Goal: Use online tool/utility: Utilize a website feature to perform a specific function

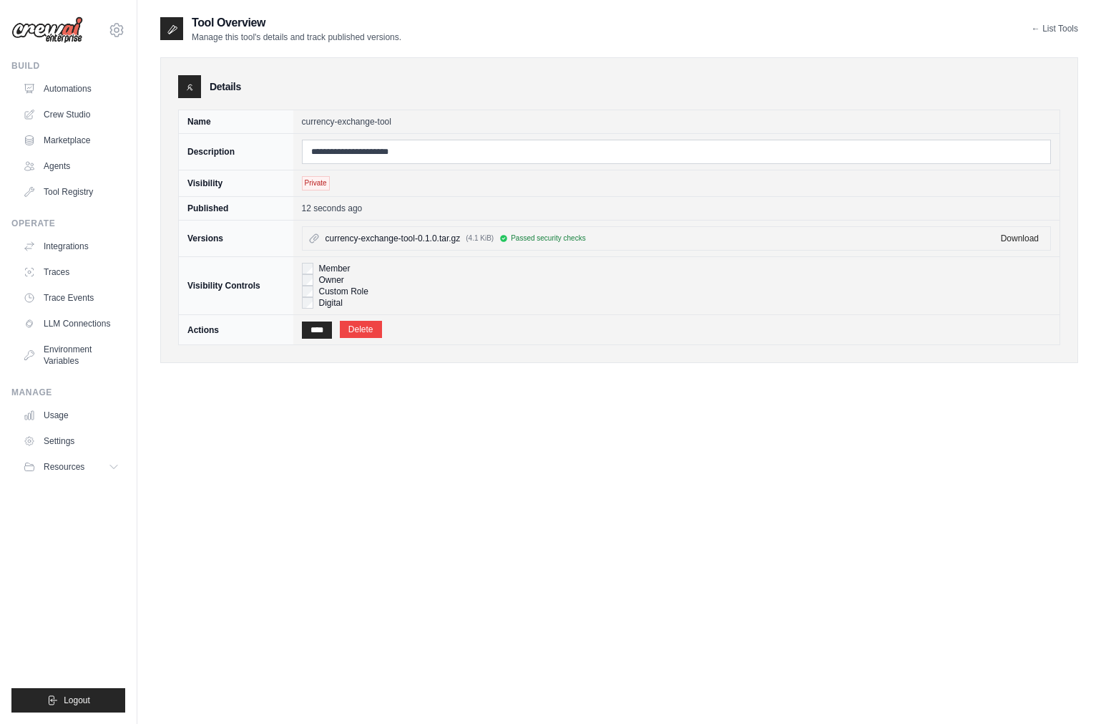
click at [527, 443] on div "**********" at bounding box center [619, 376] width 918 height 724
click at [73, 190] on link "Tool Registry" at bounding box center [73, 191] width 108 height 23
click at [328, 467] on div "**********" at bounding box center [619, 376] width 918 height 724
click at [319, 332] on input "****" at bounding box center [317, 329] width 30 height 17
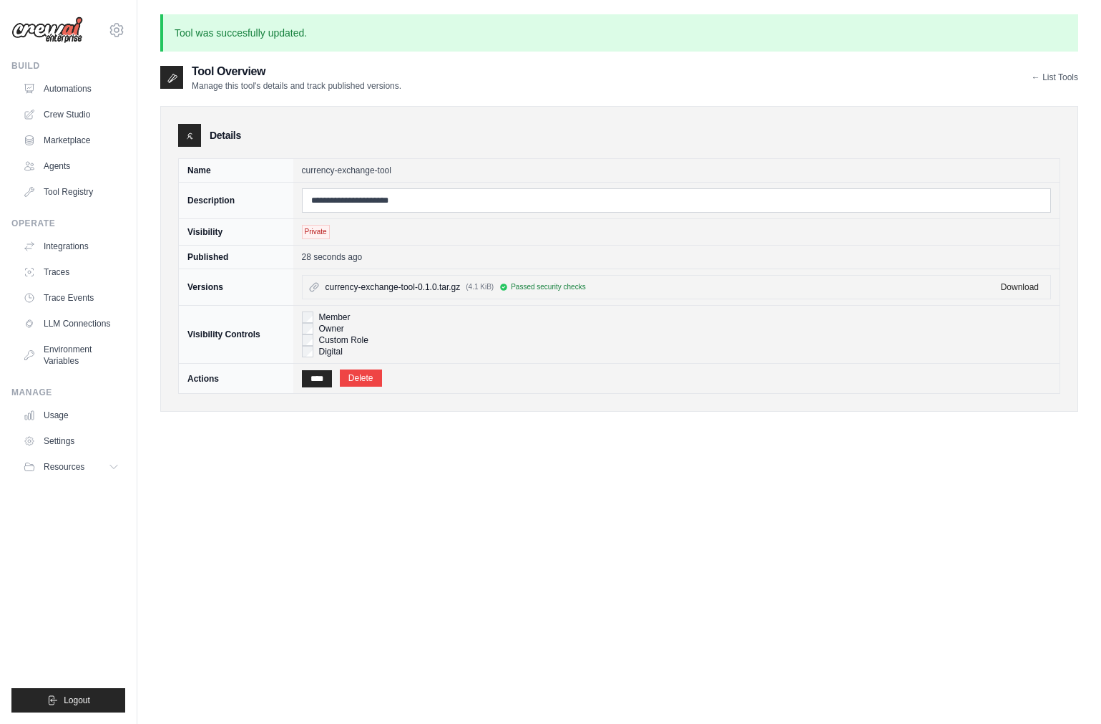
click at [307, 583] on div "**********" at bounding box center [619, 425] width 918 height 724
click at [52, 105] on link "Crew Studio" at bounding box center [73, 114] width 108 height 23
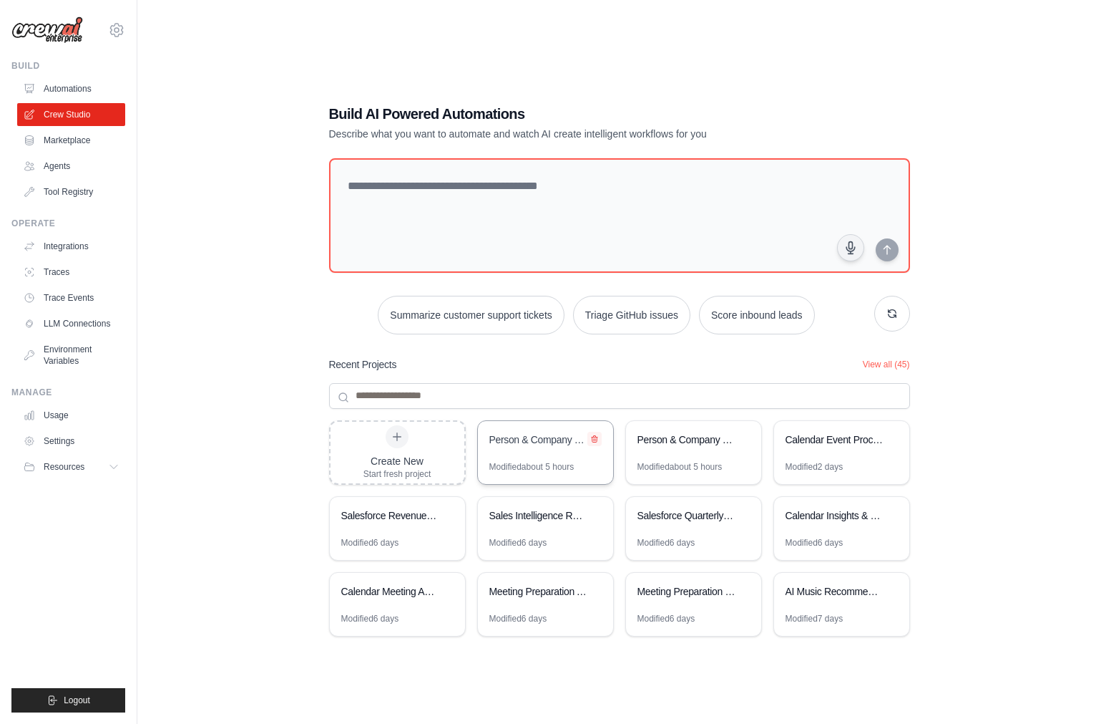
click at [595, 437] on icon at bounding box center [594, 438] width 9 height 9
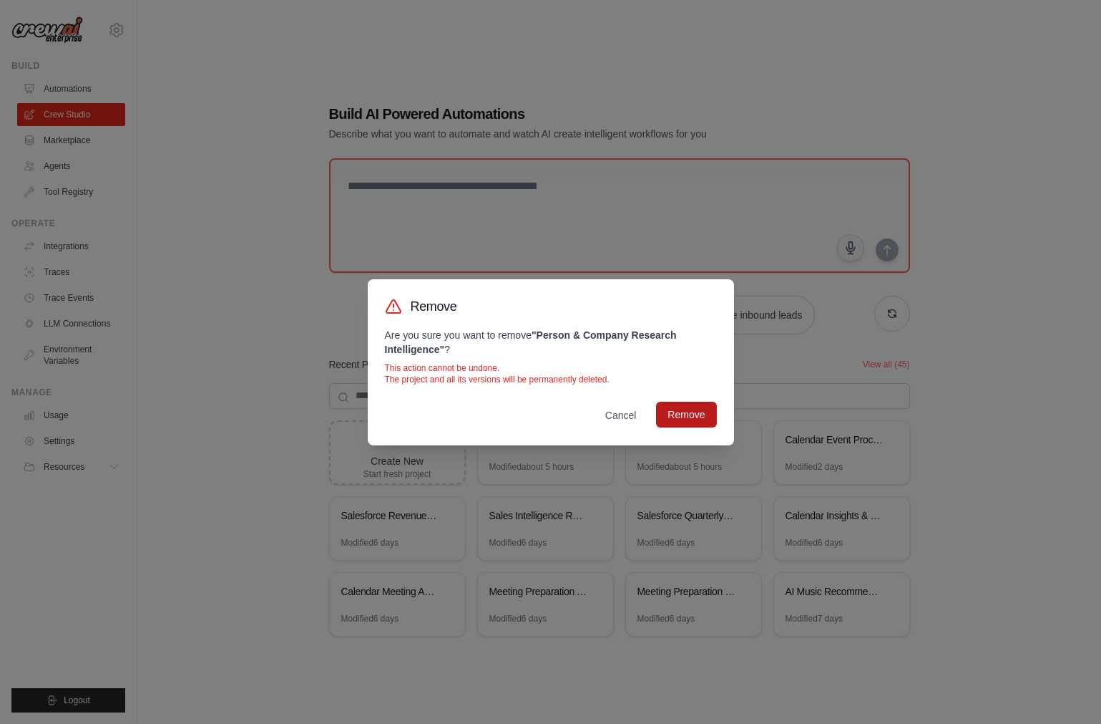
click at [664, 419] on button "Remove" at bounding box center [686, 414] width 60 height 26
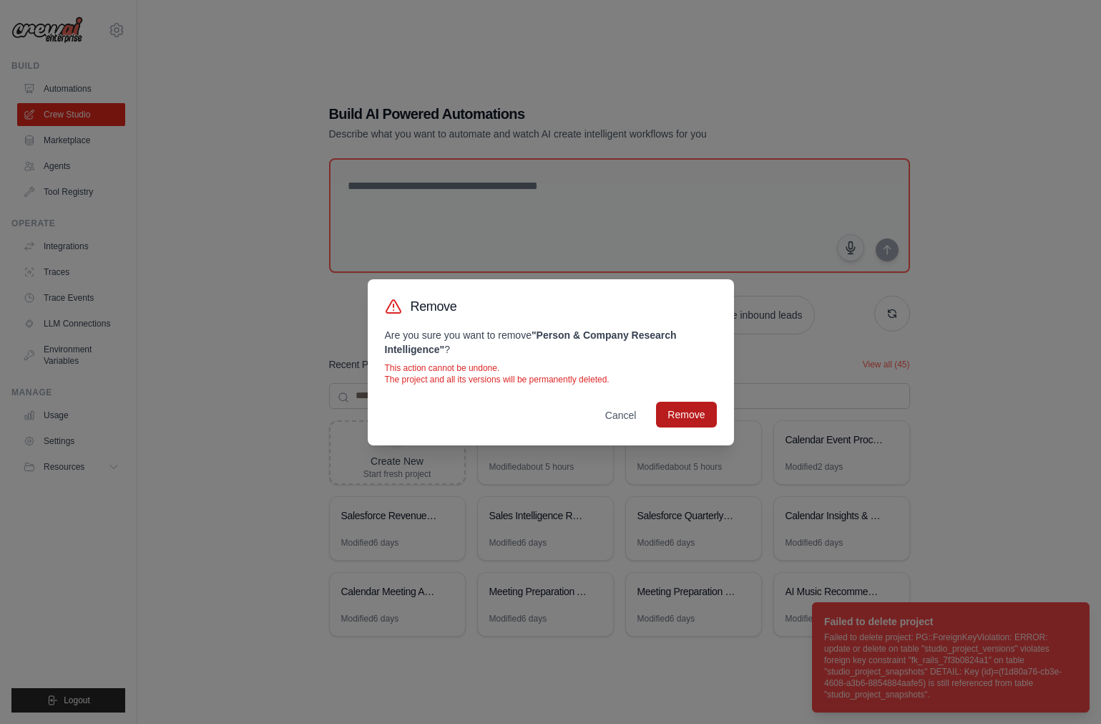
click at [687, 417] on button "Remove" at bounding box center [686, 414] width 60 height 26
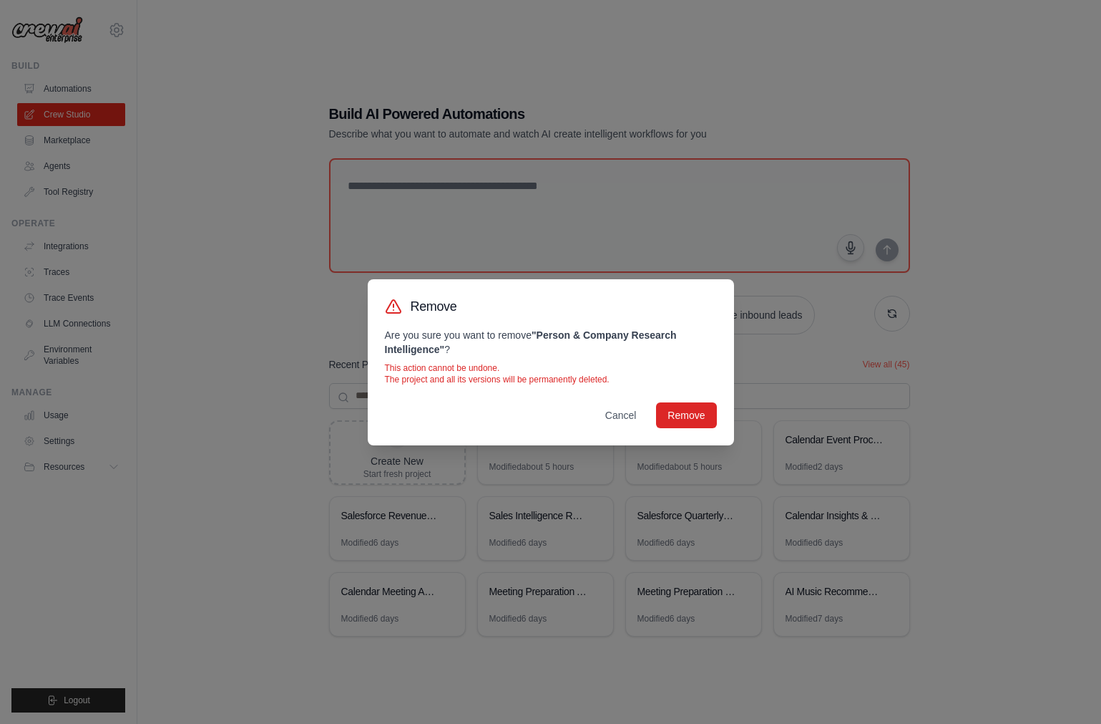
click at [359, 381] on div "Remove Are you sure you want to remove " Person & Company Research Intelligence…" at bounding box center [550, 362] width 1101 height 724
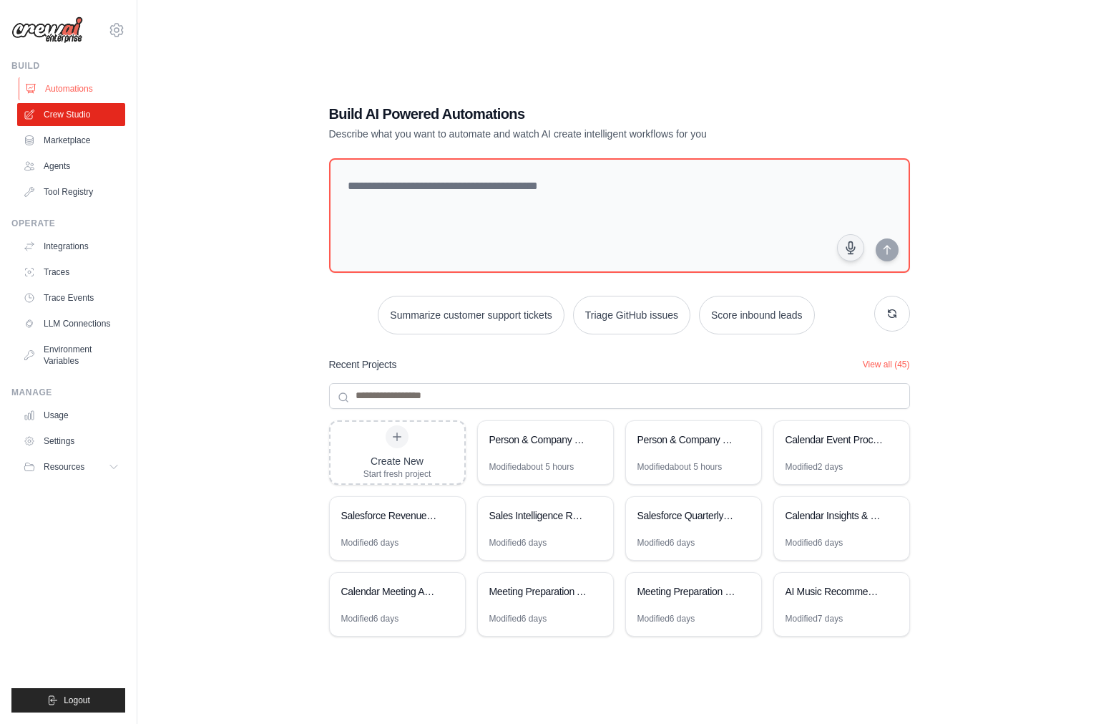
click at [80, 97] on link "Automations" at bounding box center [73, 88] width 108 height 23
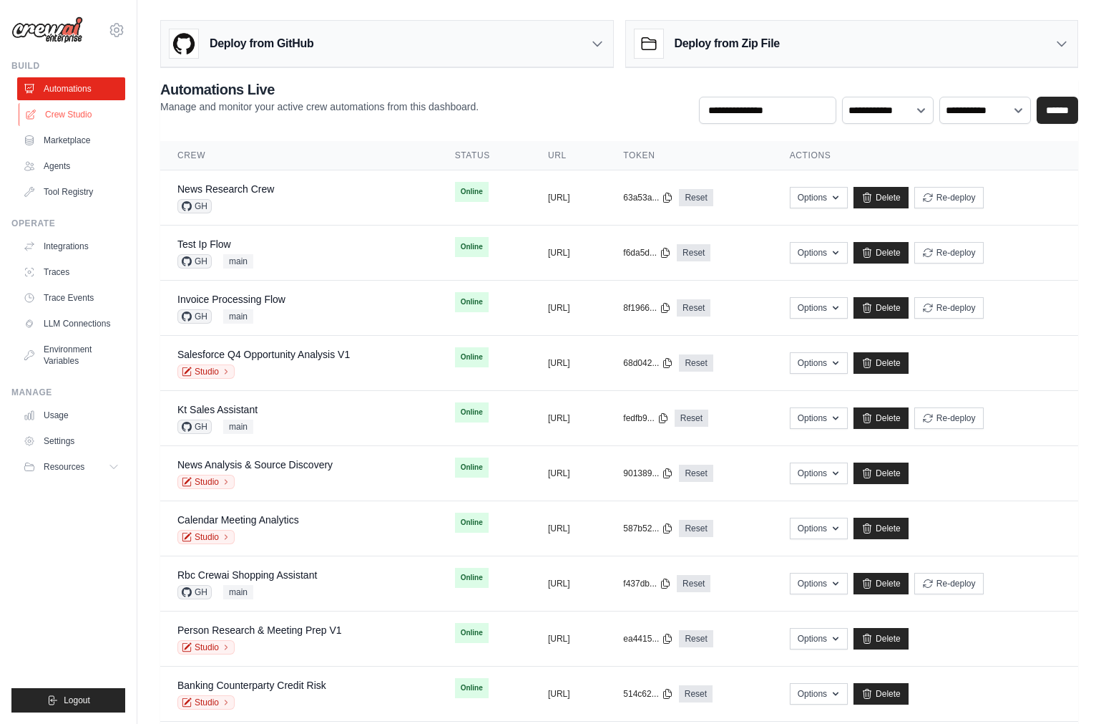
click at [57, 110] on link "Crew Studio" at bounding box center [73, 114] width 108 height 23
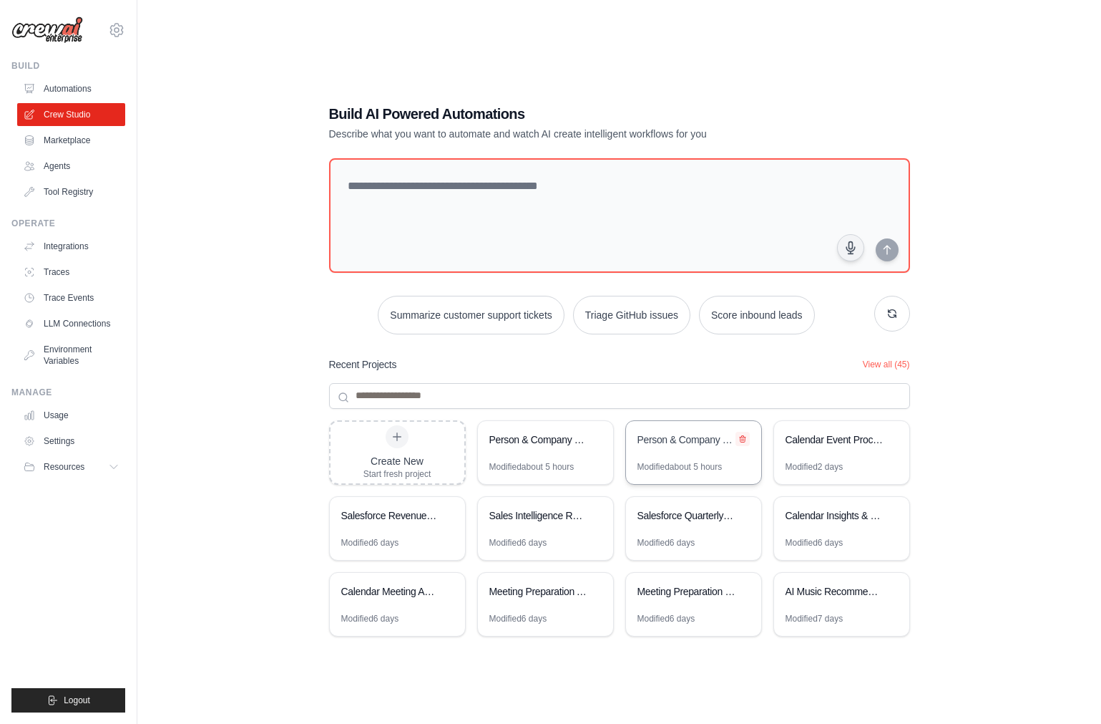
click at [740, 437] on icon at bounding box center [743, 438] width 6 height 6
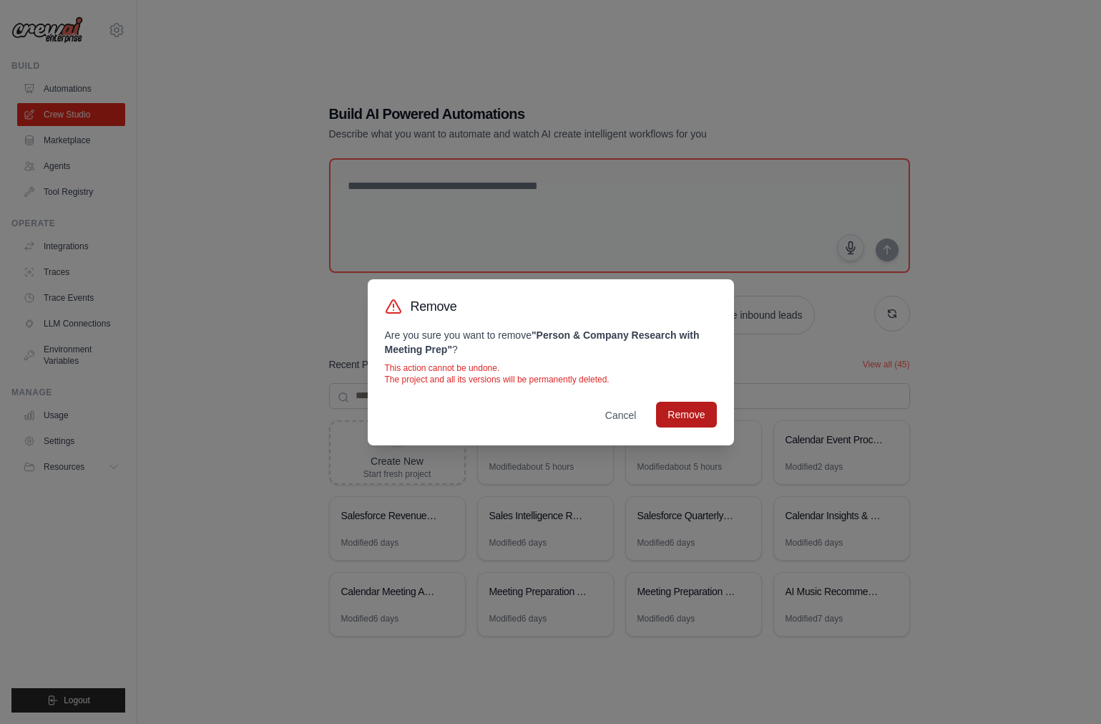
click at [696, 408] on button "Remove" at bounding box center [686, 414] width 60 height 26
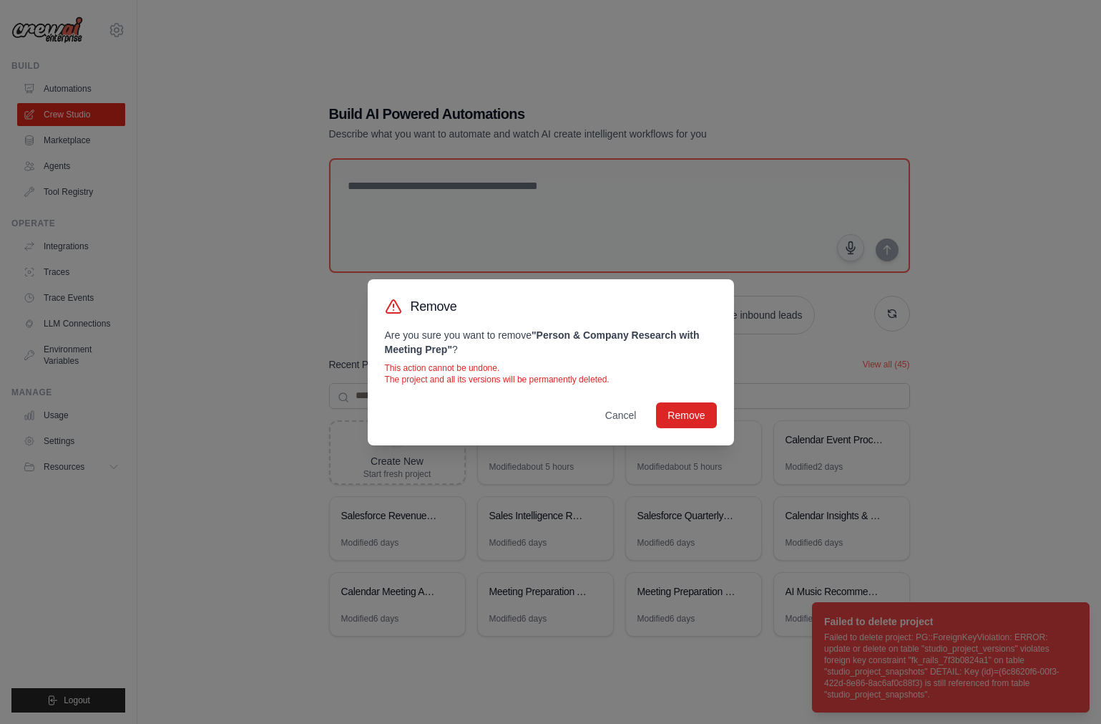
click at [762, 460] on div "Remove Are you sure you want to remove " Person & Company Research with Meeting…" at bounding box center [550, 362] width 1101 height 724
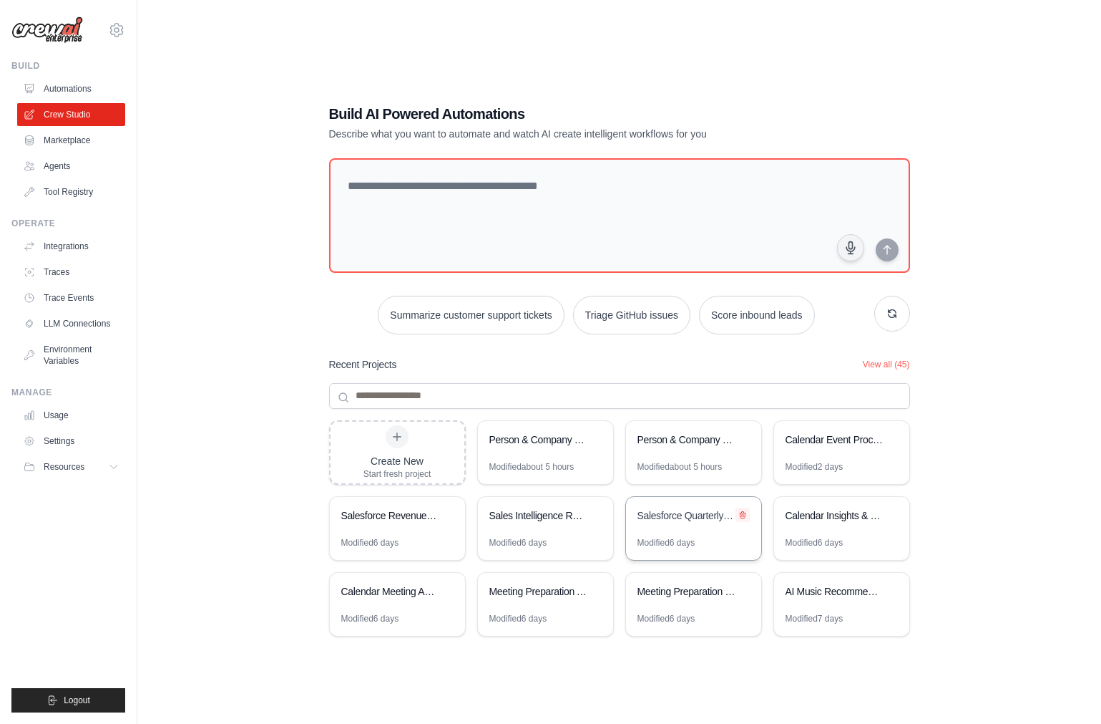
click at [743, 511] on icon at bounding box center [743, 514] width 6 height 6
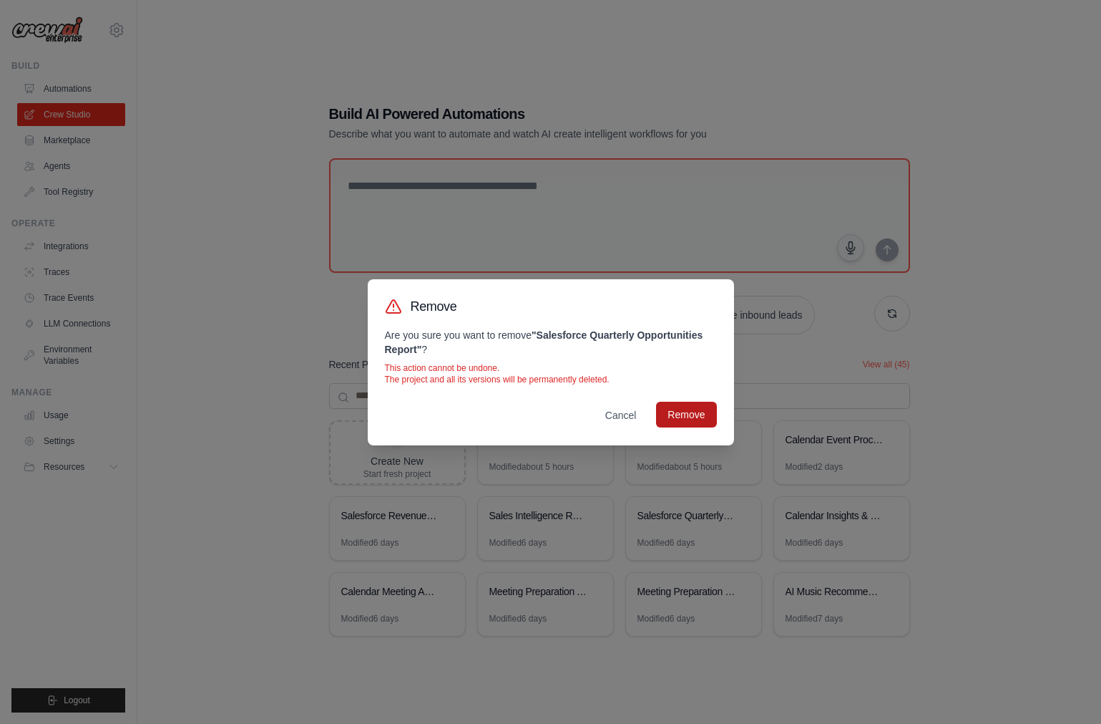
click at [701, 421] on button "Remove" at bounding box center [686, 414] width 60 height 26
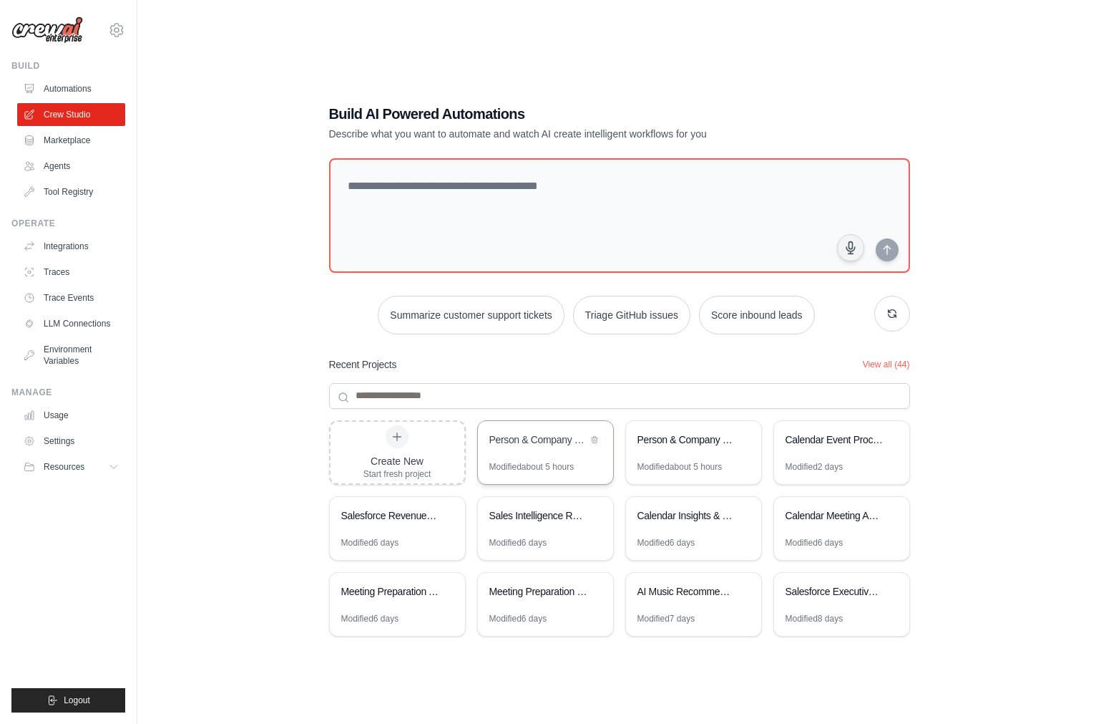
click at [520, 444] on div "Person & Company Research Intelligence" at bounding box center [539, 439] width 98 height 14
click at [401, 447] on div "Create New Start fresh project" at bounding box center [398, 452] width 68 height 54
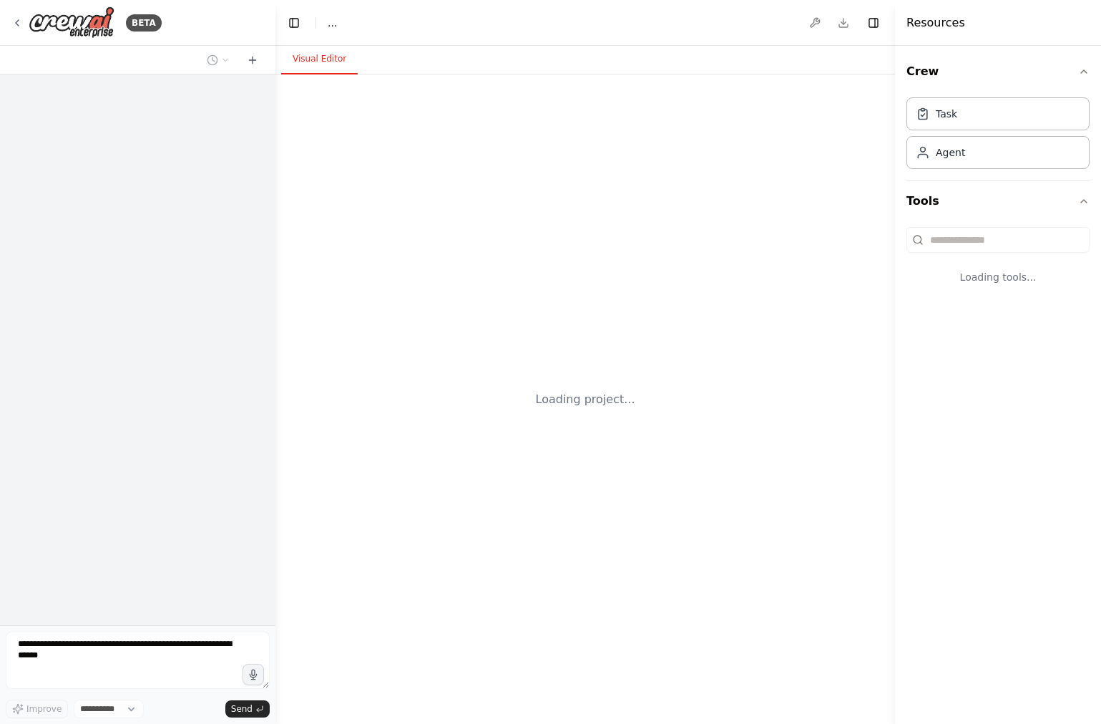
select select "****"
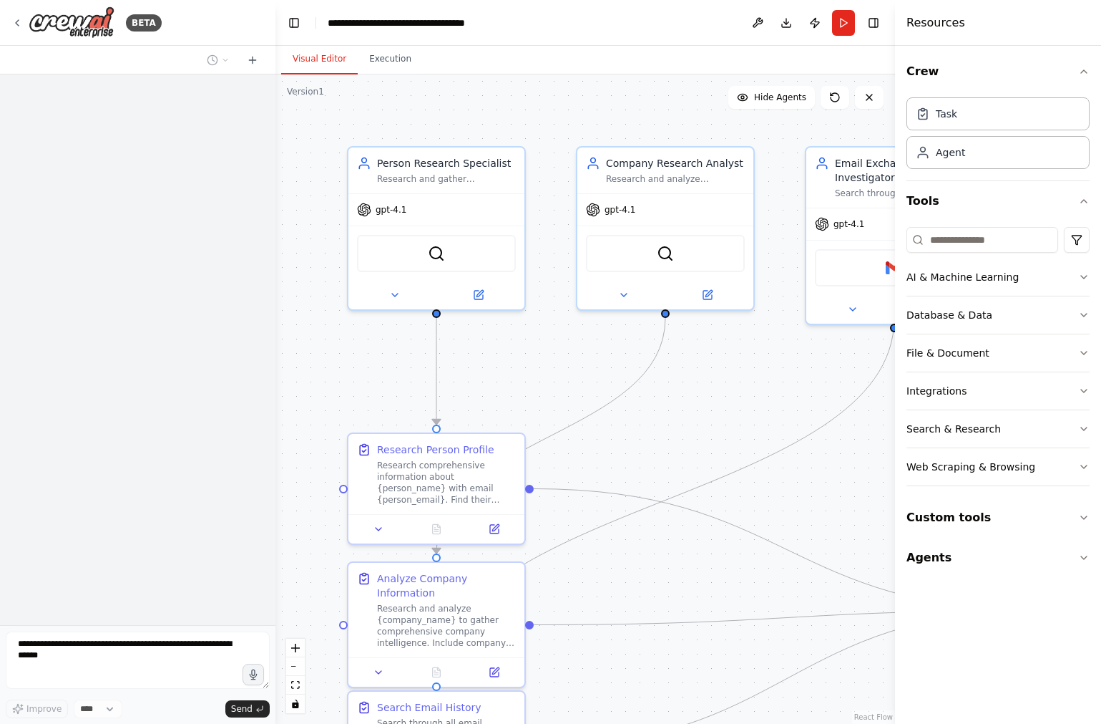
scroll to position [993, 0]
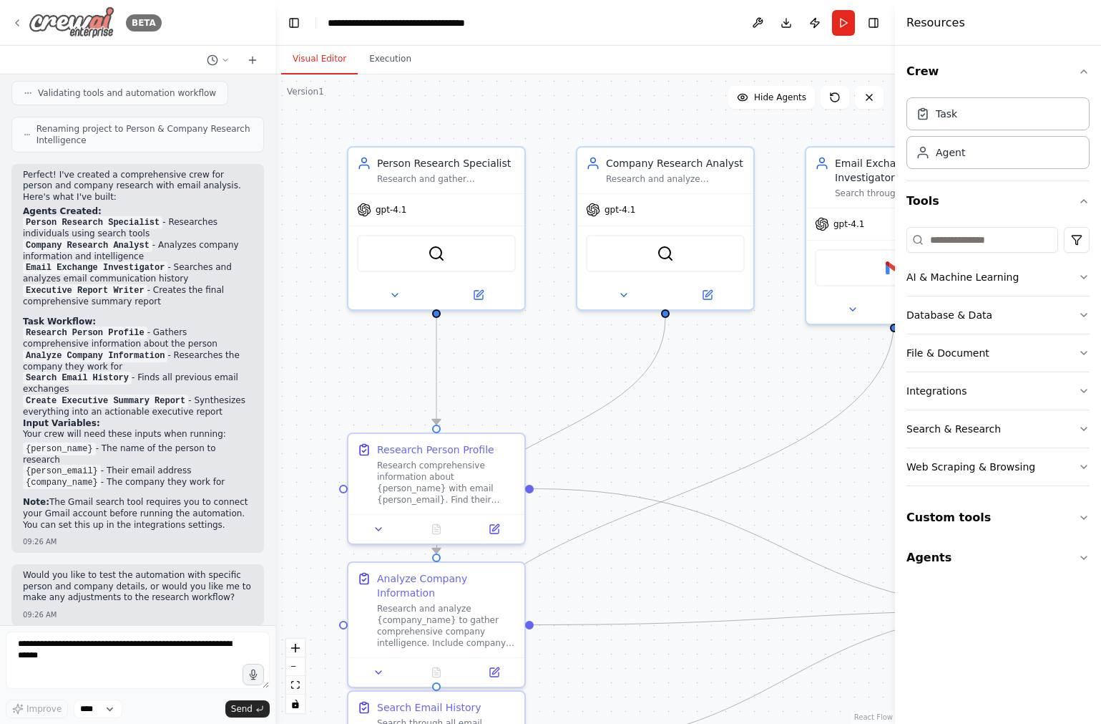
click at [20, 17] on icon at bounding box center [16, 22] width 11 height 11
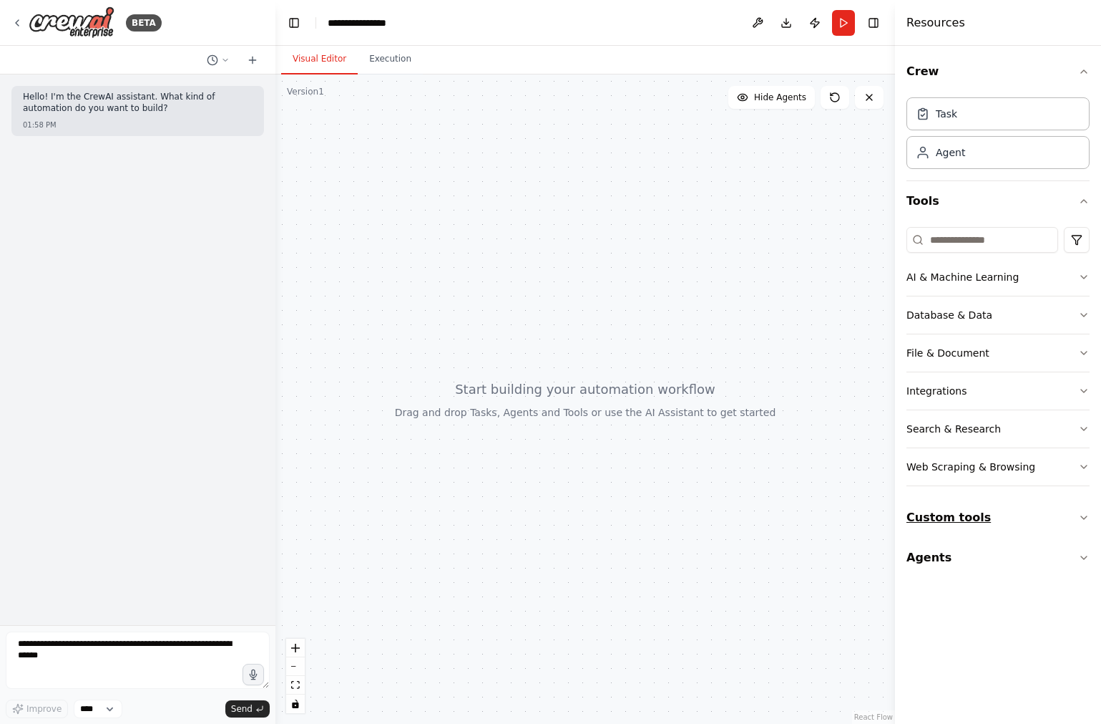
click at [977, 530] on button "Custom tools" at bounding box center [998, 517] width 183 height 40
click at [1010, 521] on button "Custom tools" at bounding box center [998, 517] width 183 height 40
click at [181, 656] on textarea at bounding box center [138, 659] width 264 height 57
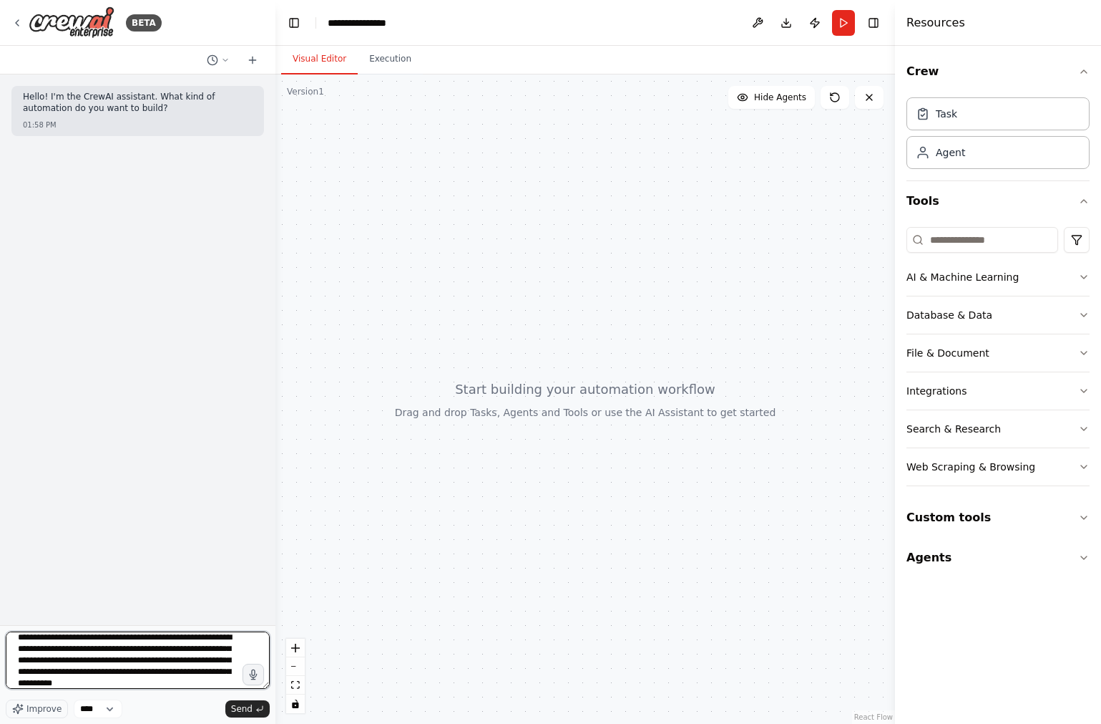
scroll to position [18, 0]
type textarea "**********"
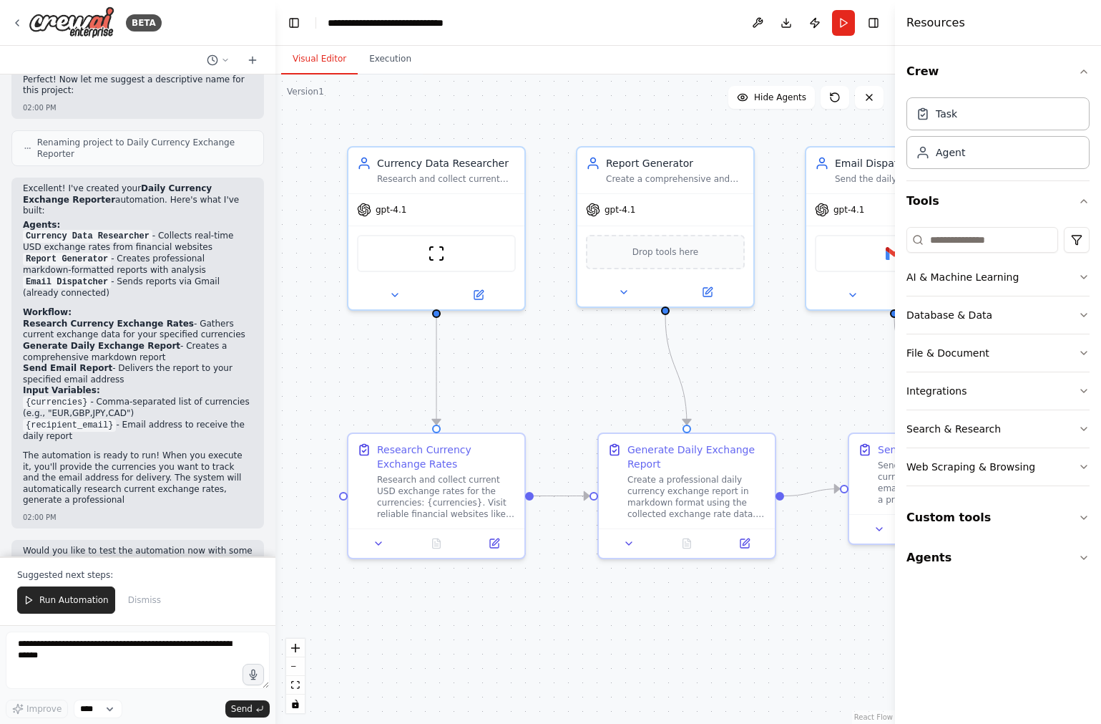
scroll to position [1231, 0]
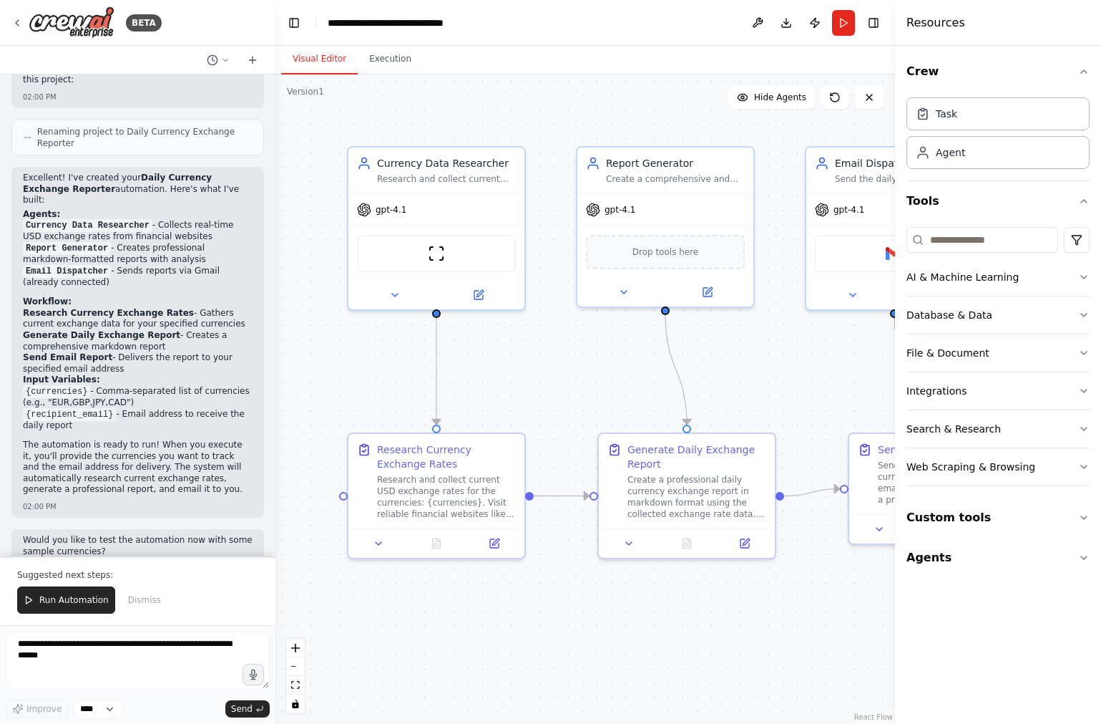
click at [802, 343] on div ".deletable-edge-delete-btn { width: 20px; height: 20px; border: 0px solid #ffff…" at bounding box center [586, 398] width 620 height 649
click at [467, 292] on button at bounding box center [478, 291] width 81 height 17
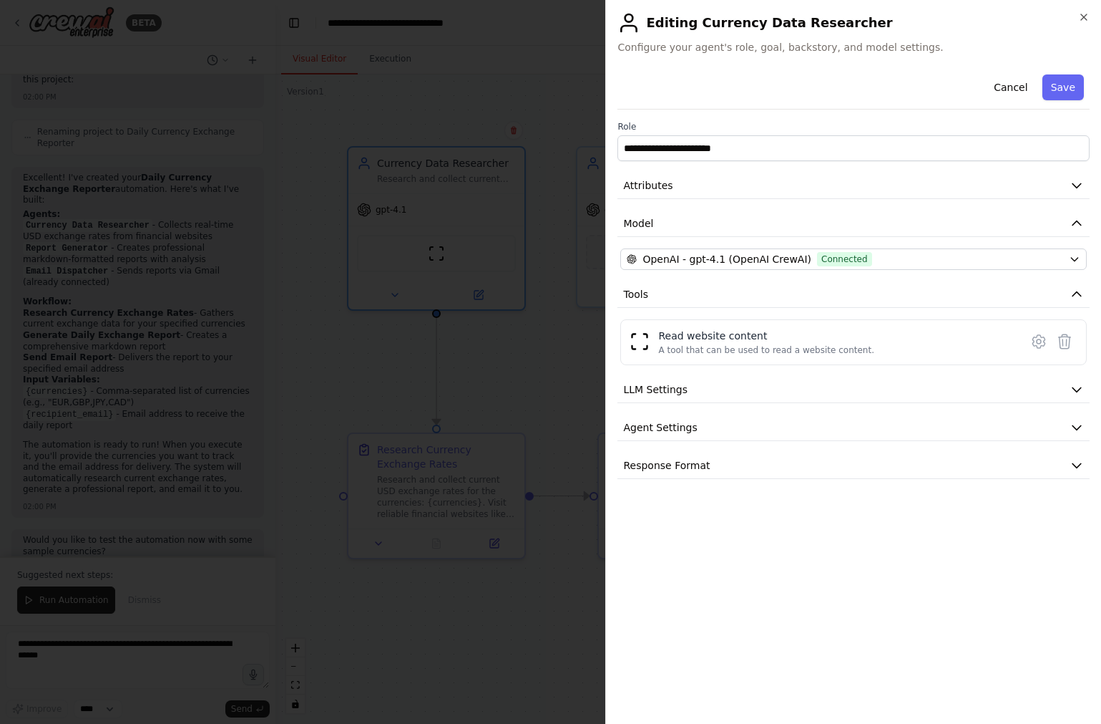
click at [532, 334] on div at bounding box center [550, 362] width 1101 height 724
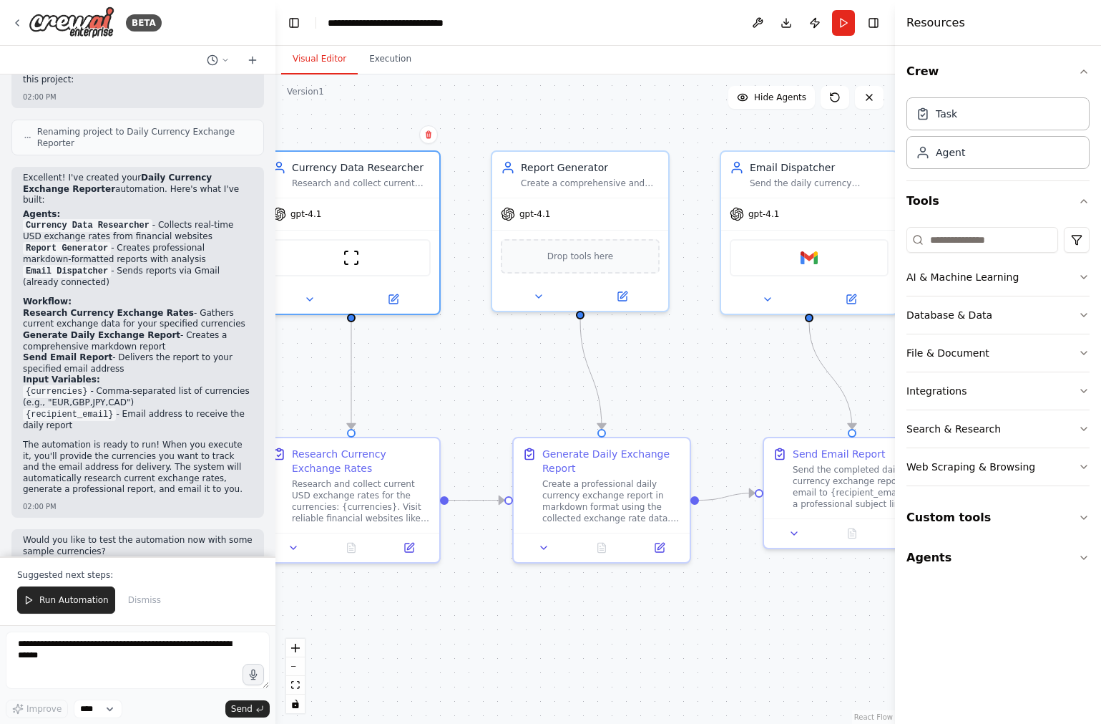
drag, startPoint x: 619, startPoint y: 370, endPoint x: 540, endPoint y: 374, distance: 79.5
click at [540, 374] on div ".deletable-edge-delete-btn { width: 20px; height: 20px; border: 0px solid #ffff…" at bounding box center [586, 398] width 620 height 649
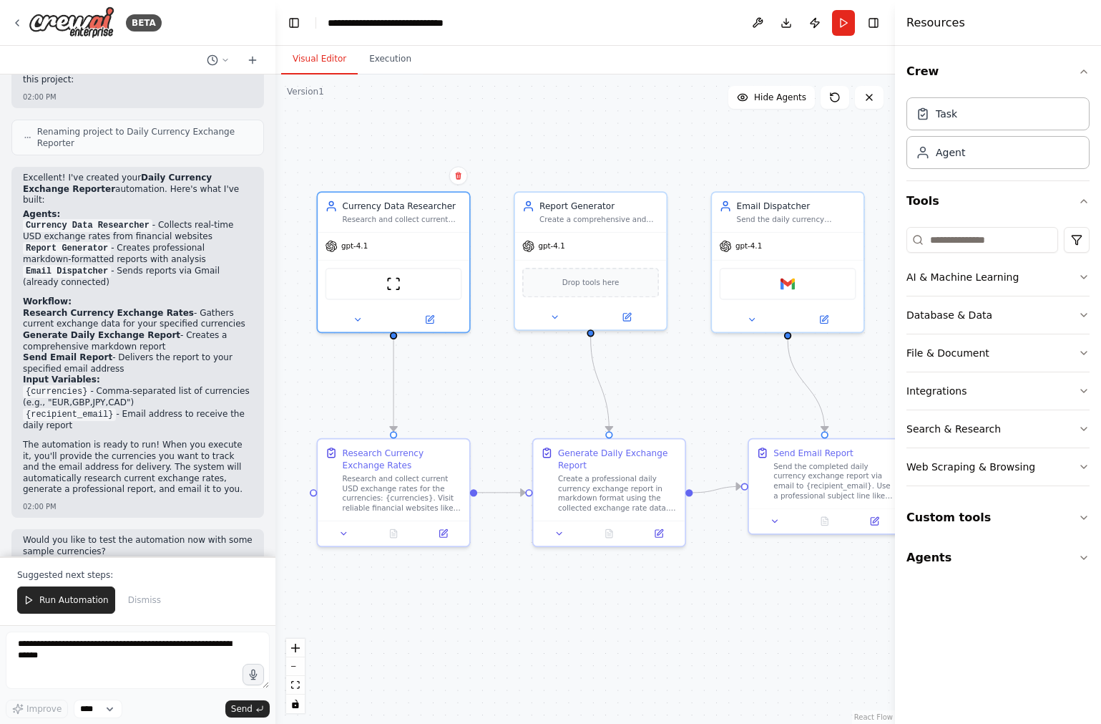
drag, startPoint x: 479, startPoint y: 407, endPoint x: 494, endPoint y: 407, distance: 14.3
click at [494, 407] on div ".deletable-edge-delete-btn { width: 20px; height: 20px; border: 0px solid #ffff…" at bounding box center [586, 398] width 620 height 649
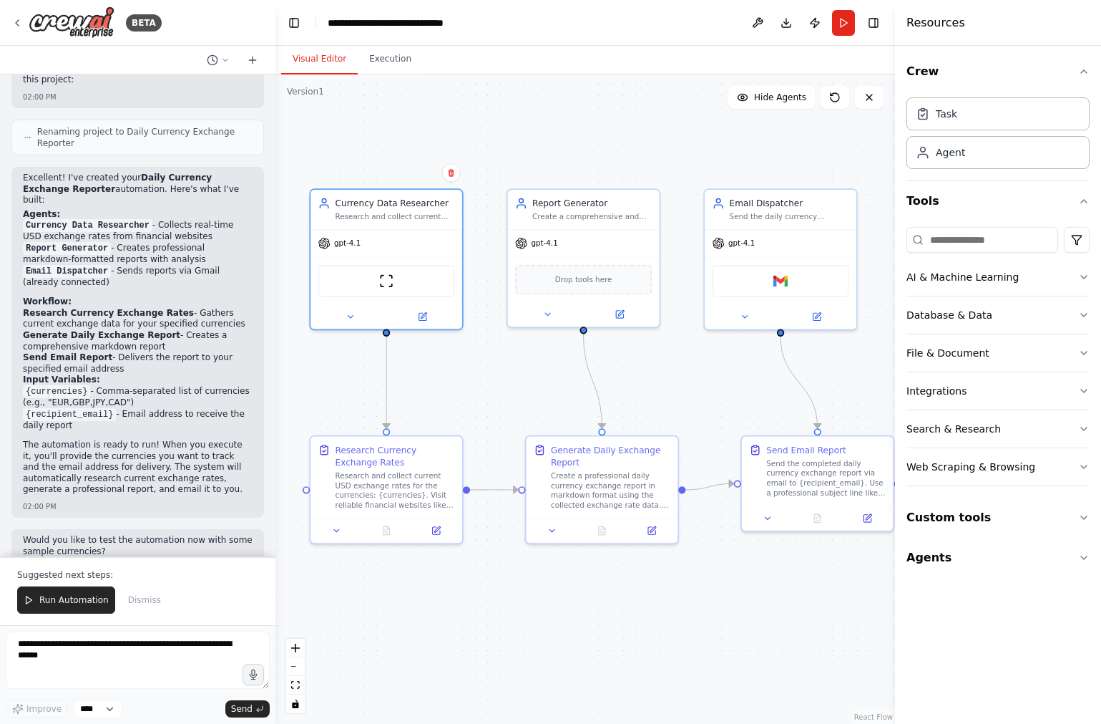
drag, startPoint x: 494, startPoint y: 407, endPoint x: 484, endPoint y: 403, distance: 10.6
click at [484, 403] on div ".deletable-edge-delete-btn { width: 20px; height: 20px; border: 0px solid #ffff…" at bounding box center [586, 398] width 620 height 649
click at [417, 313] on icon at bounding box center [419, 313] width 7 height 7
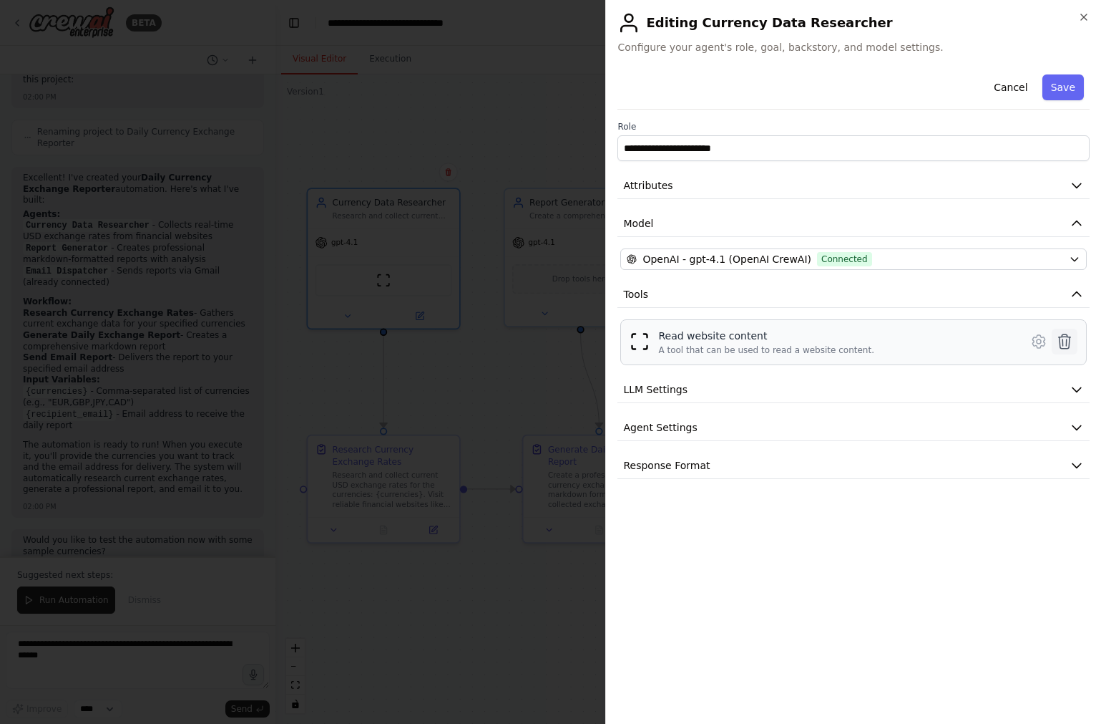
click at [1066, 338] on icon at bounding box center [1064, 341] width 17 height 17
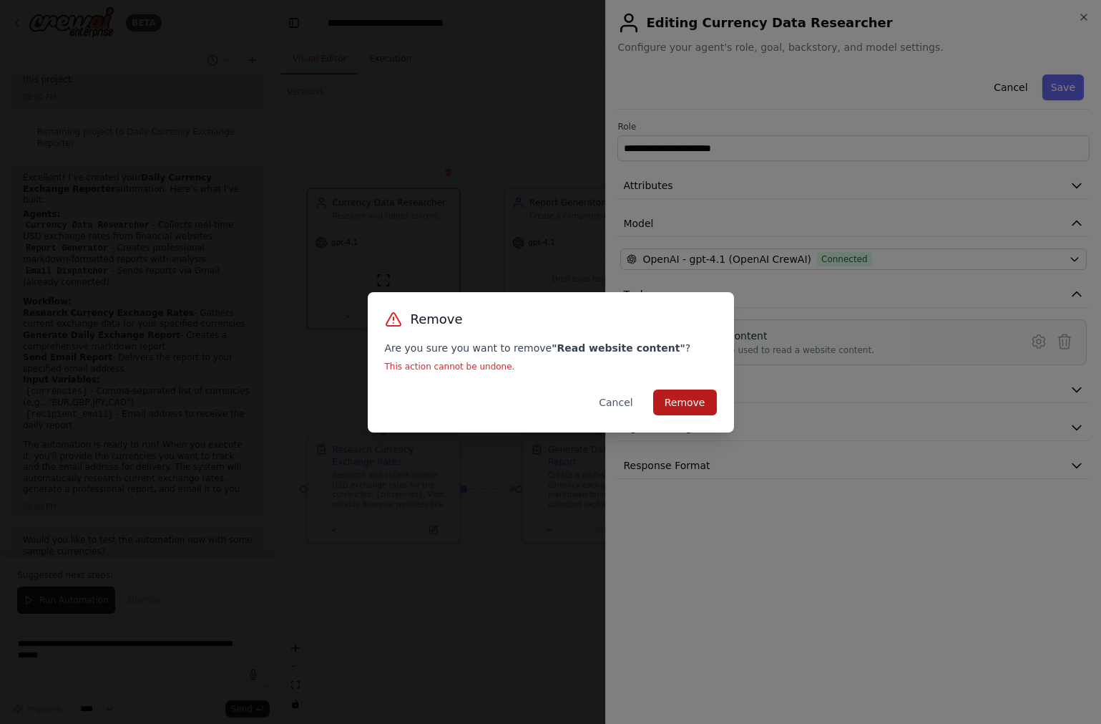
click at [696, 402] on button "Remove" at bounding box center [685, 402] width 64 height 26
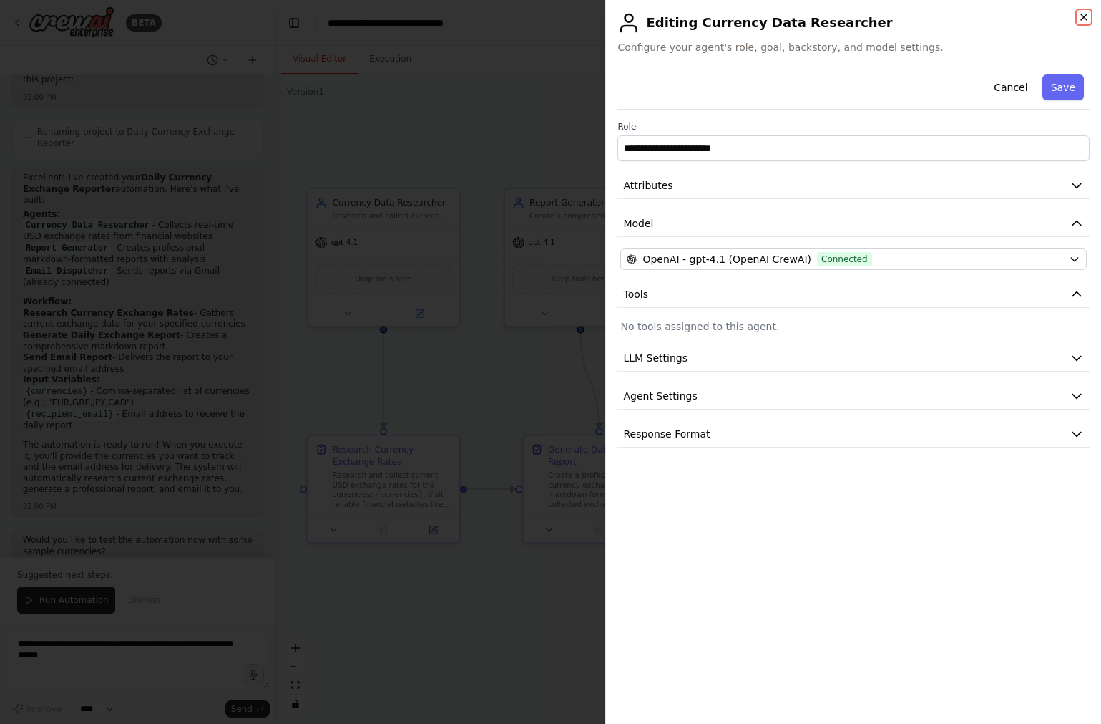
click at [1088, 14] on icon "button" at bounding box center [1084, 16] width 11 height 11
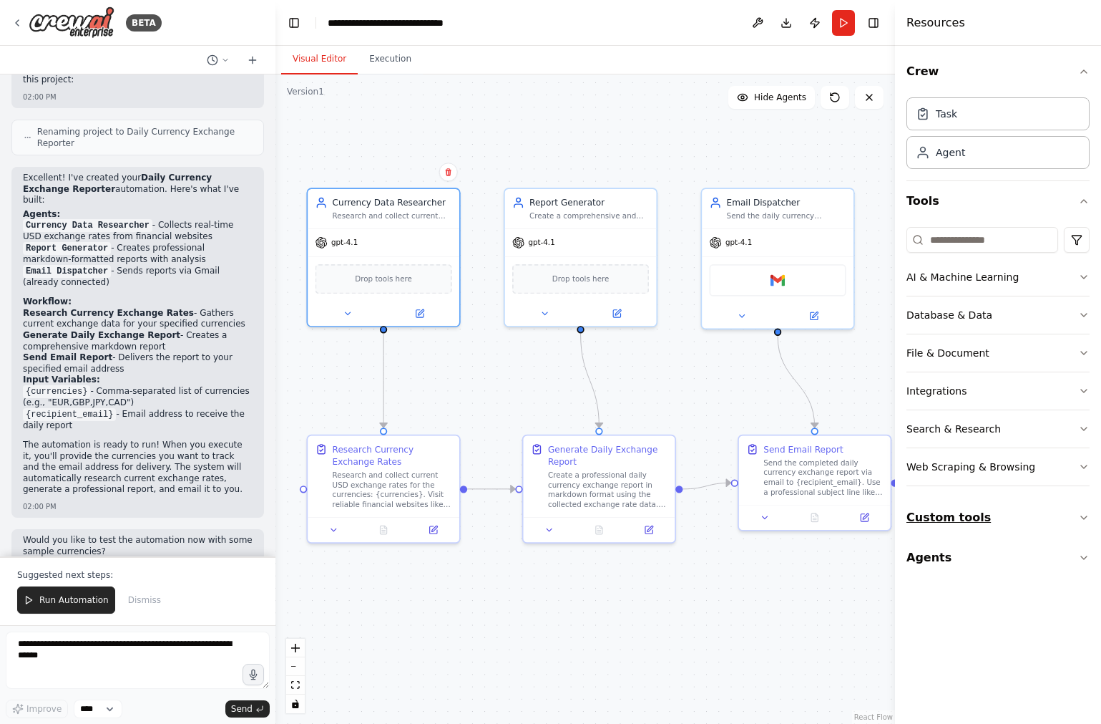
click at [955, 523] on button "Custom tools" at bounding box center [998, 517] width 183 height 40
click at [434, 532] on icon at bounding box center [434, 527] width 10 height 10
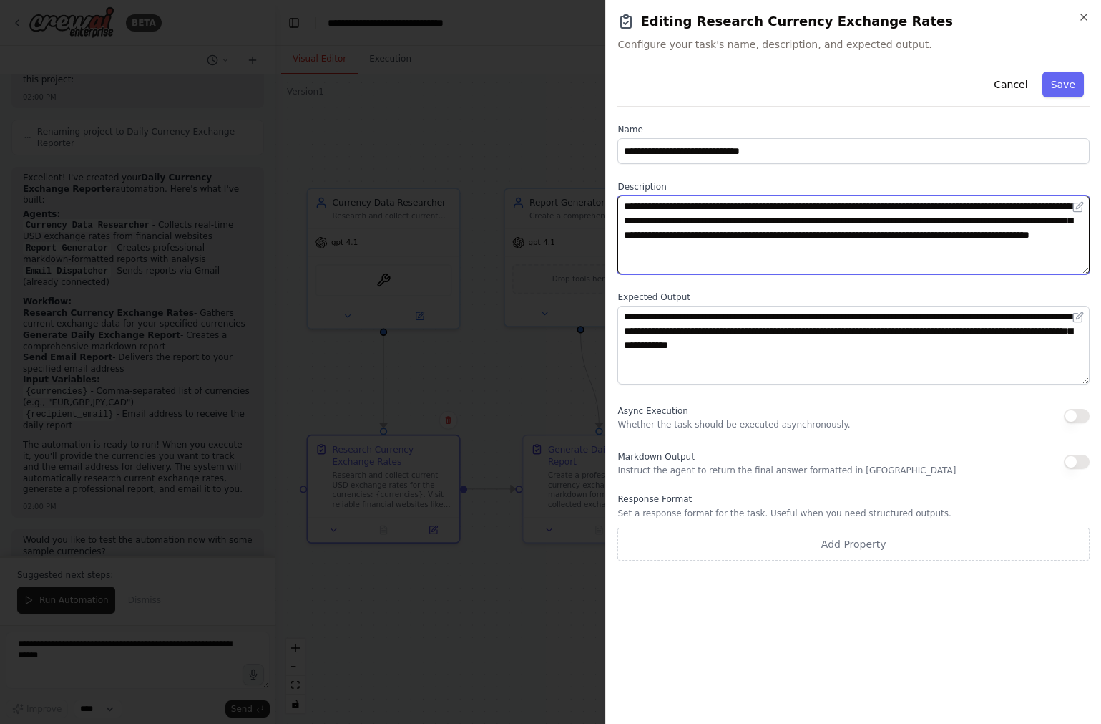
drag, startPoint x: 1007, startPoint y: 207, endPoint x: 741, endPoint y: 230, distance: 267.3
click at [741, 230] on textarea "**********" at bounding box center [854, 234] width 472 height 79
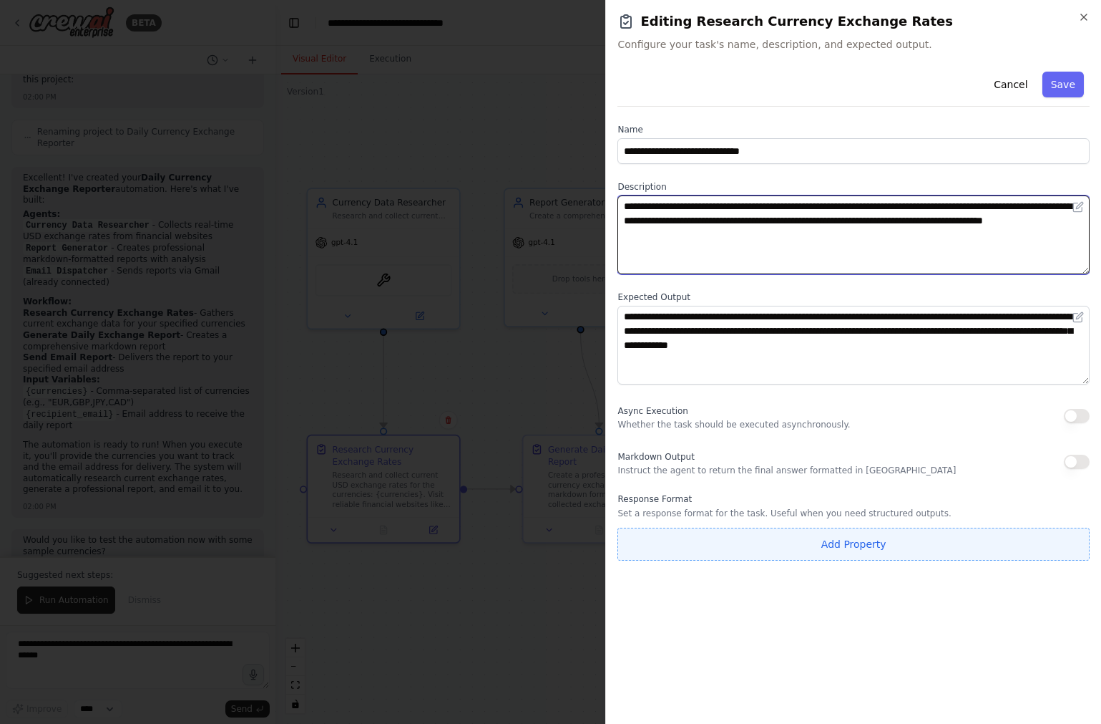
type textarea "**********"
click at [867, 545] on button "Add Property" at bounding box center [854, 543] width 472 height 33
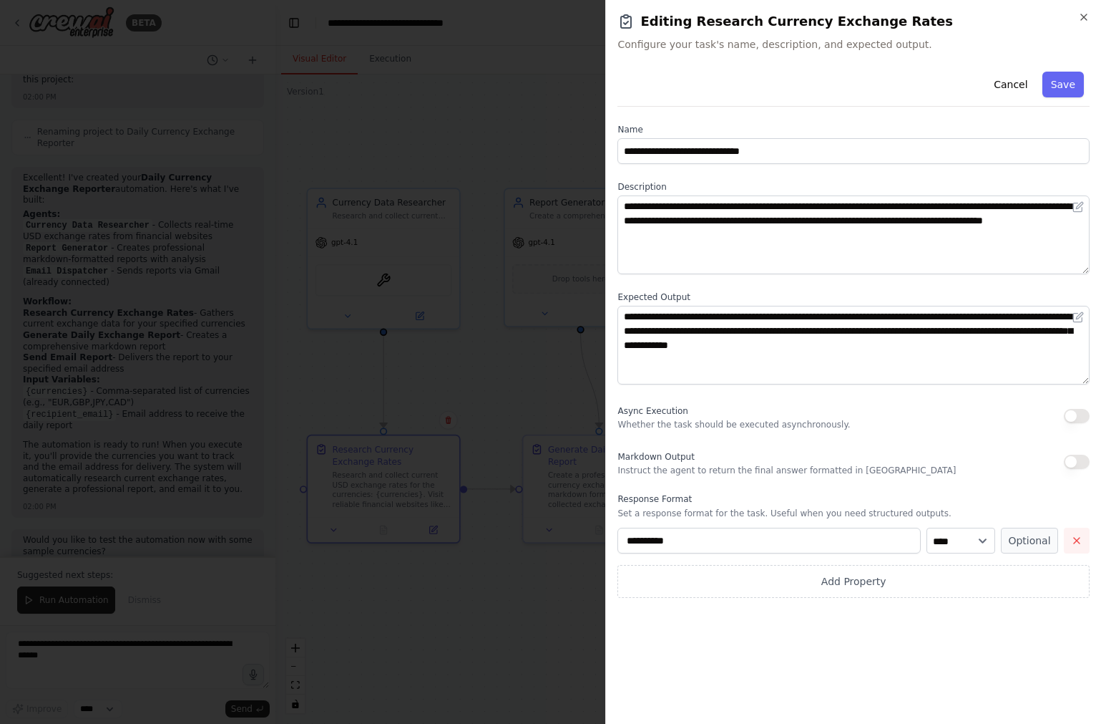
click at [1073, 530] on button "button" at bounding box center [1077, 540] width 26 height 26
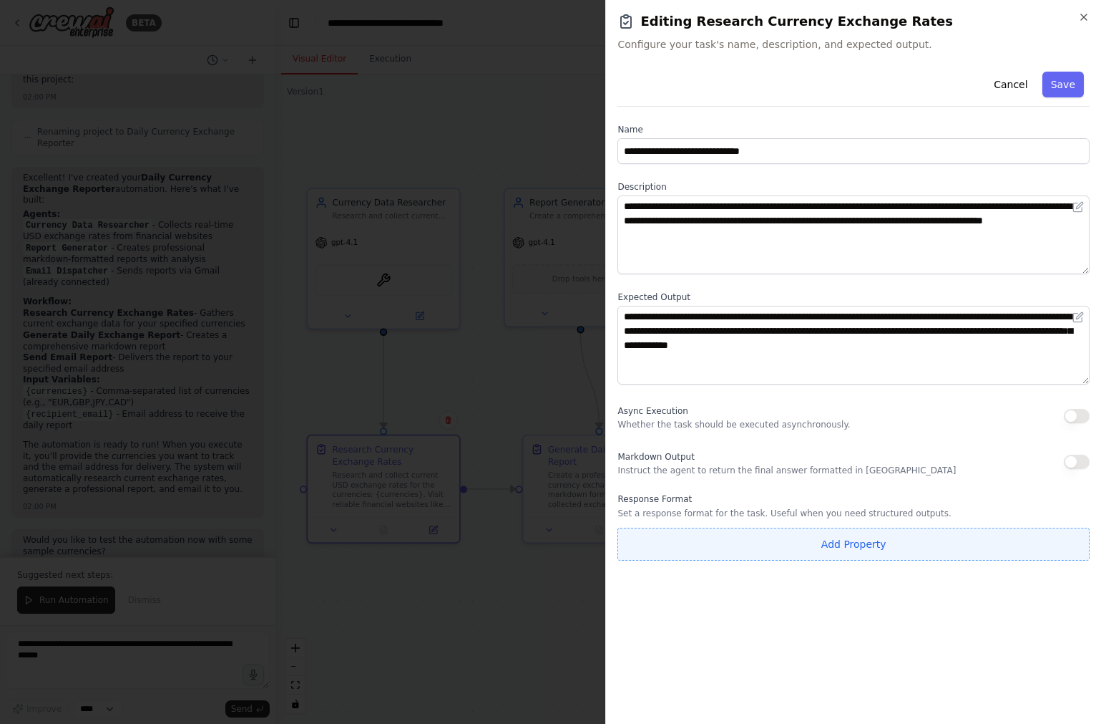
click at [895, 546] on button "Add Property" at bounding box center [854, 543] width 472 height 33
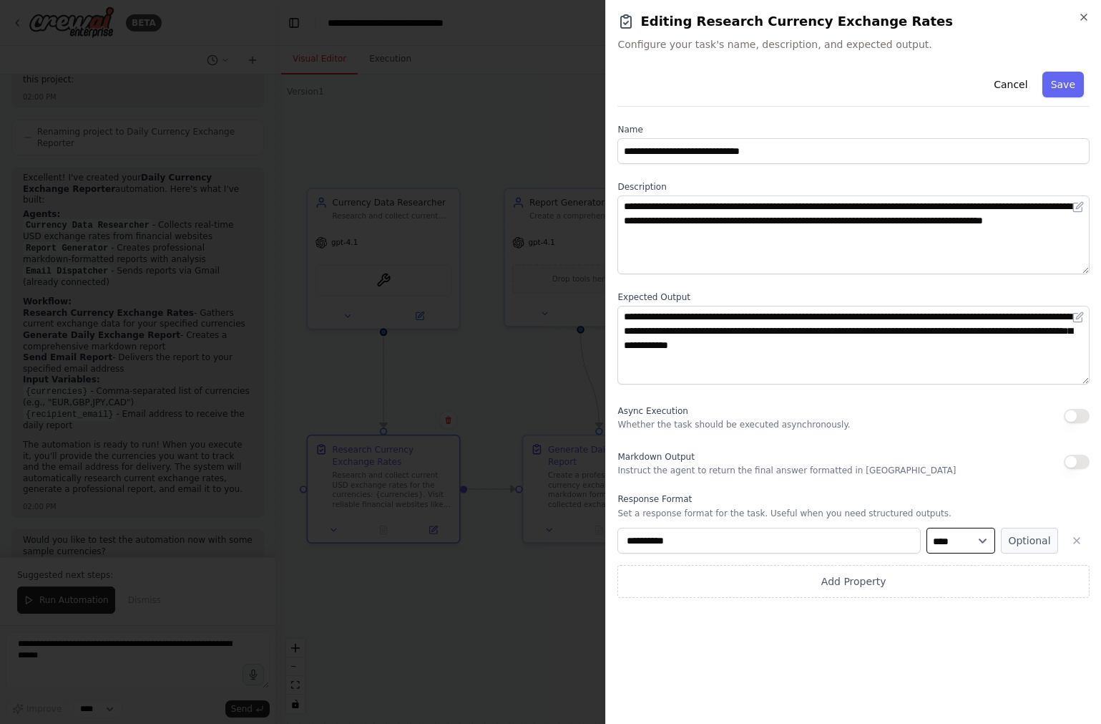
click at [970, 536] on select "**** ******* ******* **** ******" at bounding box center [961, 540] width 69 height 26
click at [927, 527] on select "**** ******* ******* **** ******" at bounding box center [961, 540] width 69 height 26
click at [1079, 538] on icon "button" at bounding box center [1077, 540] width 6 height 6
click at [893, 596] on div "**********" at bounding box center [854, 389] width 472 height 646
click at [1063, 82] on button "Save" at bounding box center [1064, 85] width 42 height 26
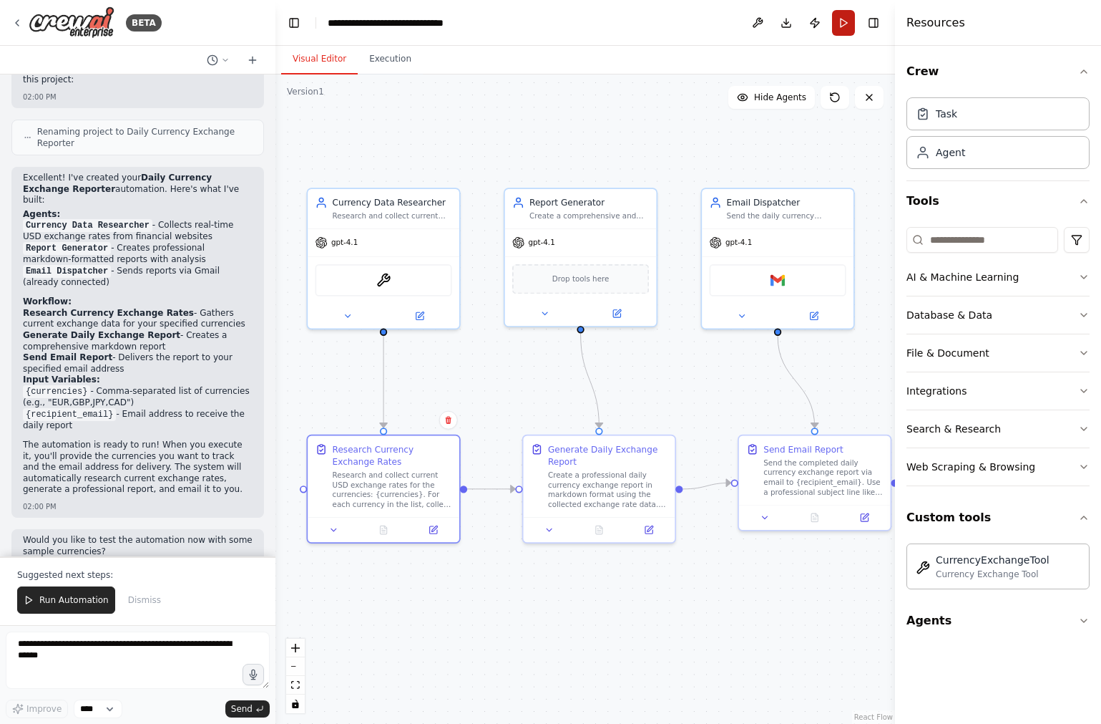
click at [843, 21] on button "Run" at bounding box center [843, 23] width 23 height 26
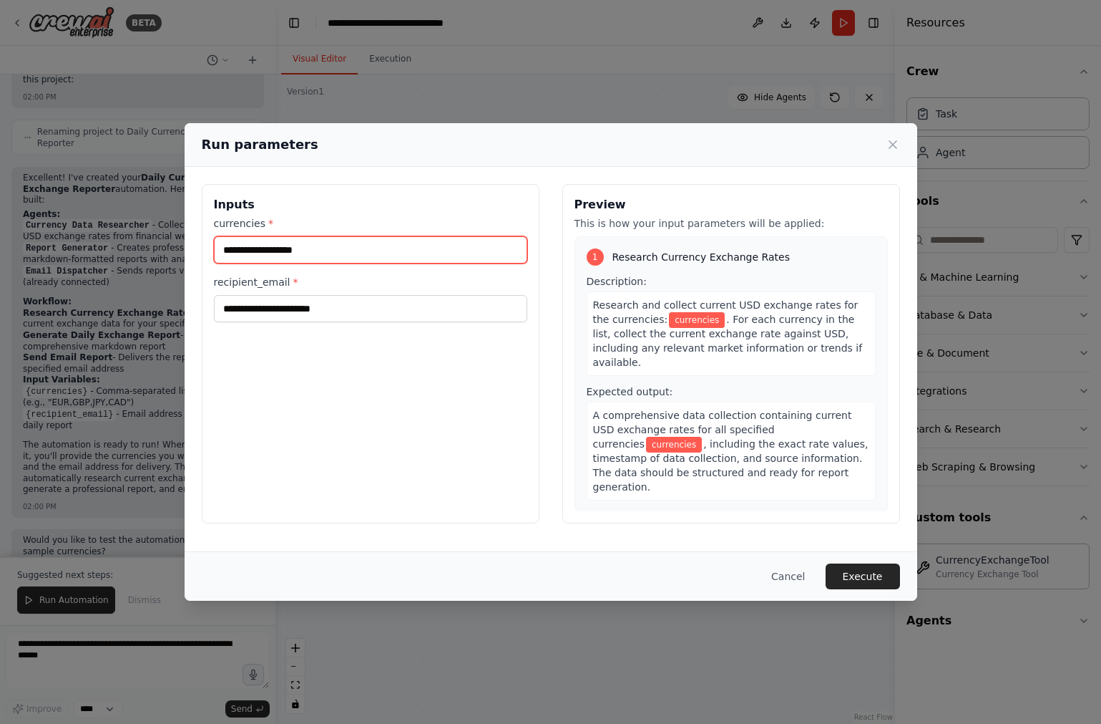
click at [369, 249] on input "currencies *" at bounding box center [370, 249] width 313 height 27
type input "**********"
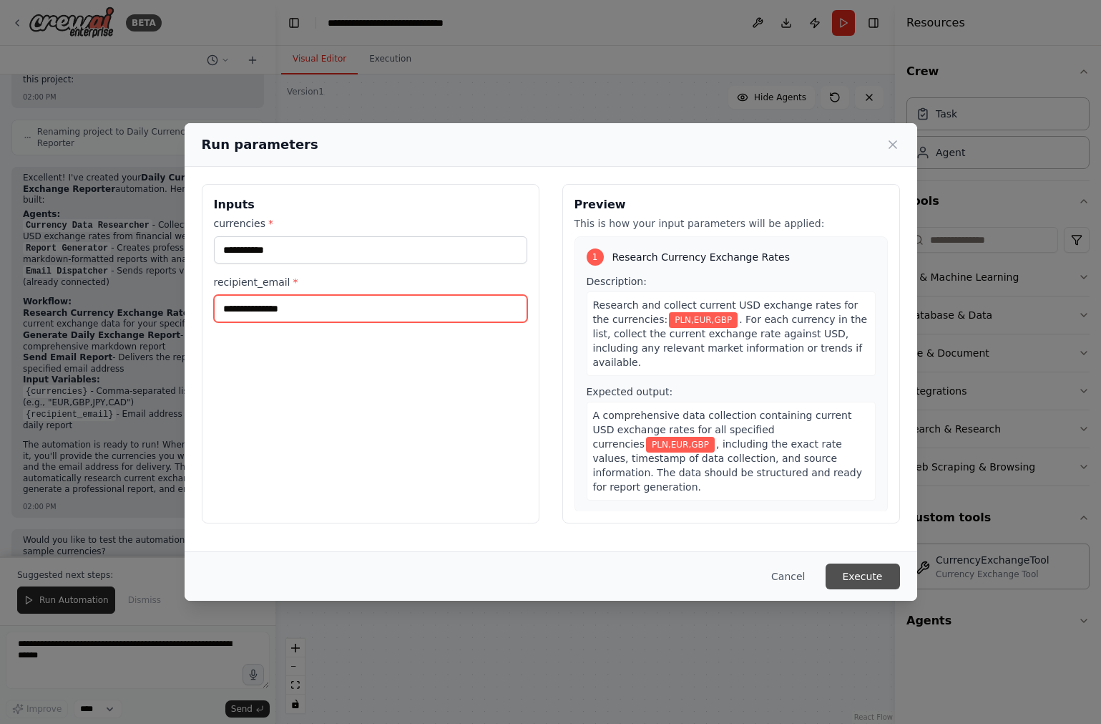
type input "**********"
click at [865, 572] on button "Execute" at bounding box center [863, 576] width 74 height 26
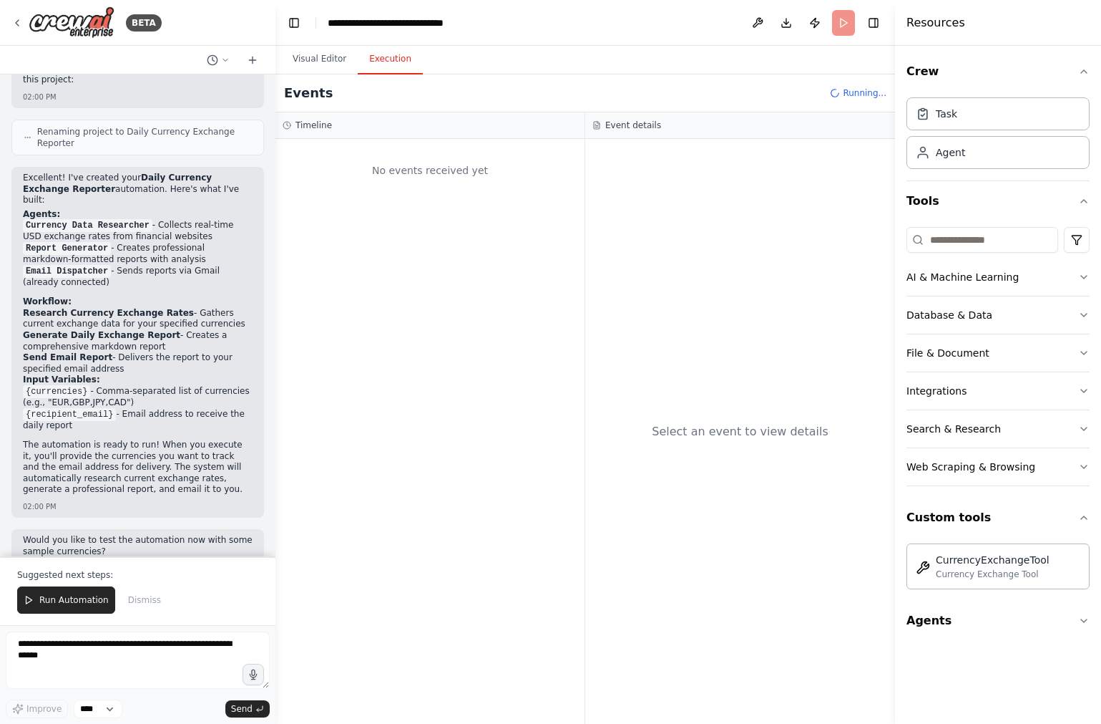
click at [399, 55] on button "Execution" at bounding box center [390, 59] width 65 height 30
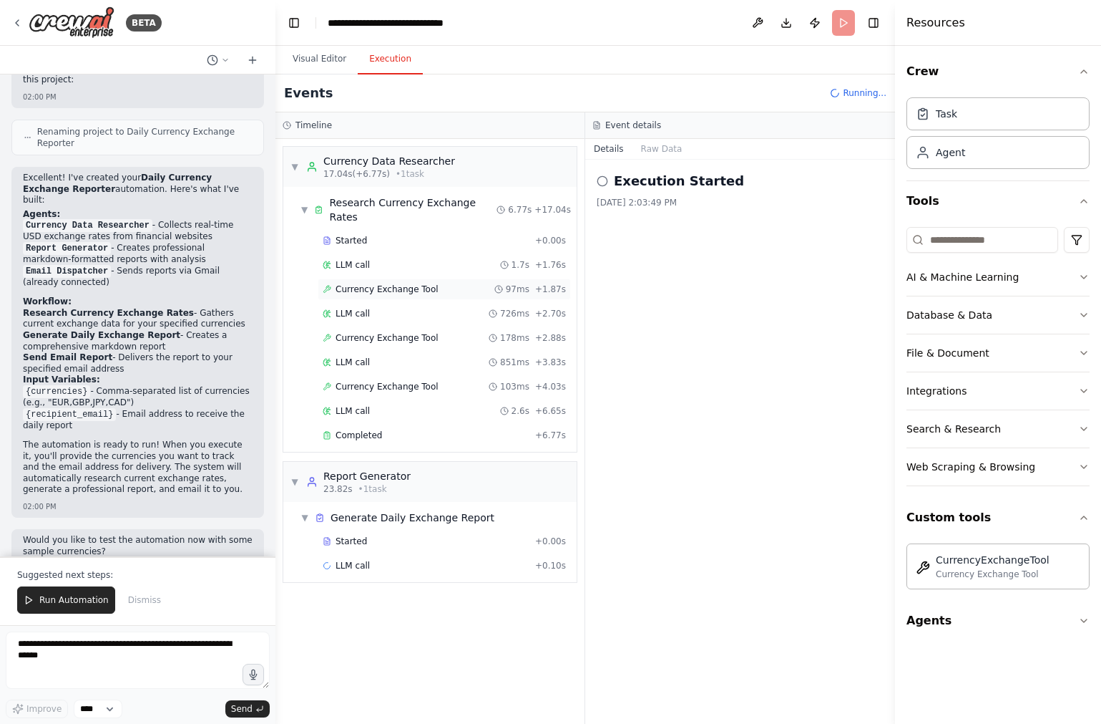
click at [414, 283] on span "Currency Exchange Tool" at bounding box center [387, 288] width 103 height 11
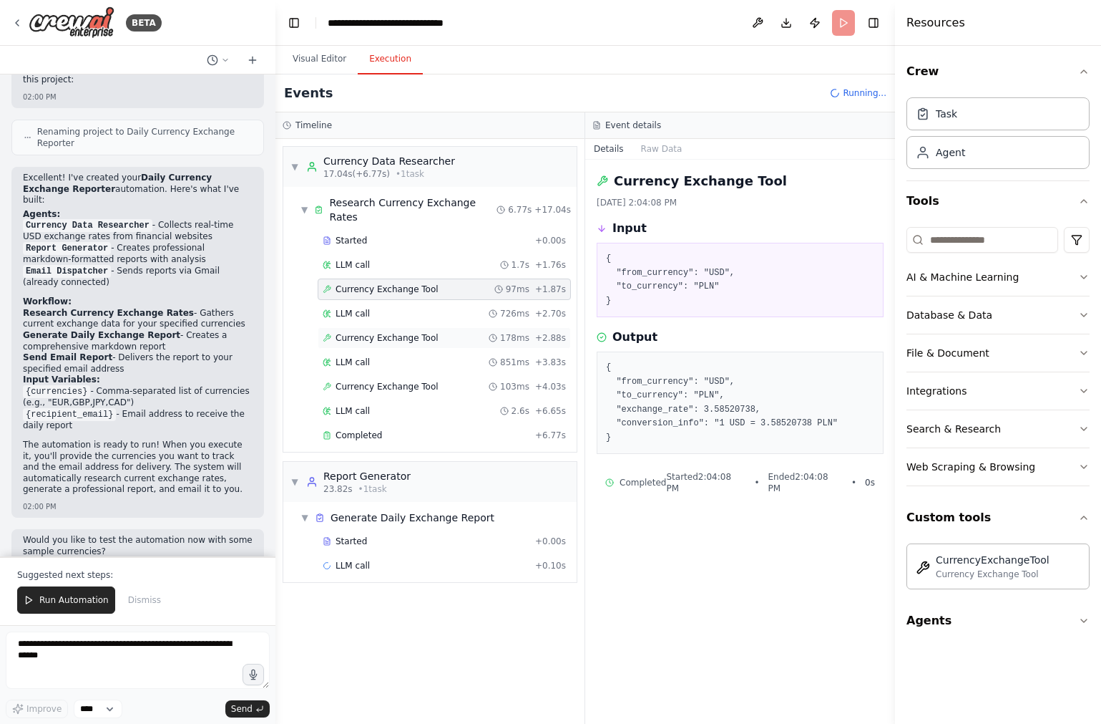
click at [424, 332] on span "Currency Exchange Tool" at bounding box center [387, 337] width 103 height 11
click at [423, 381] on span "Currency Exchange Tool" at bounding box center [387, 386] width 103 height 11
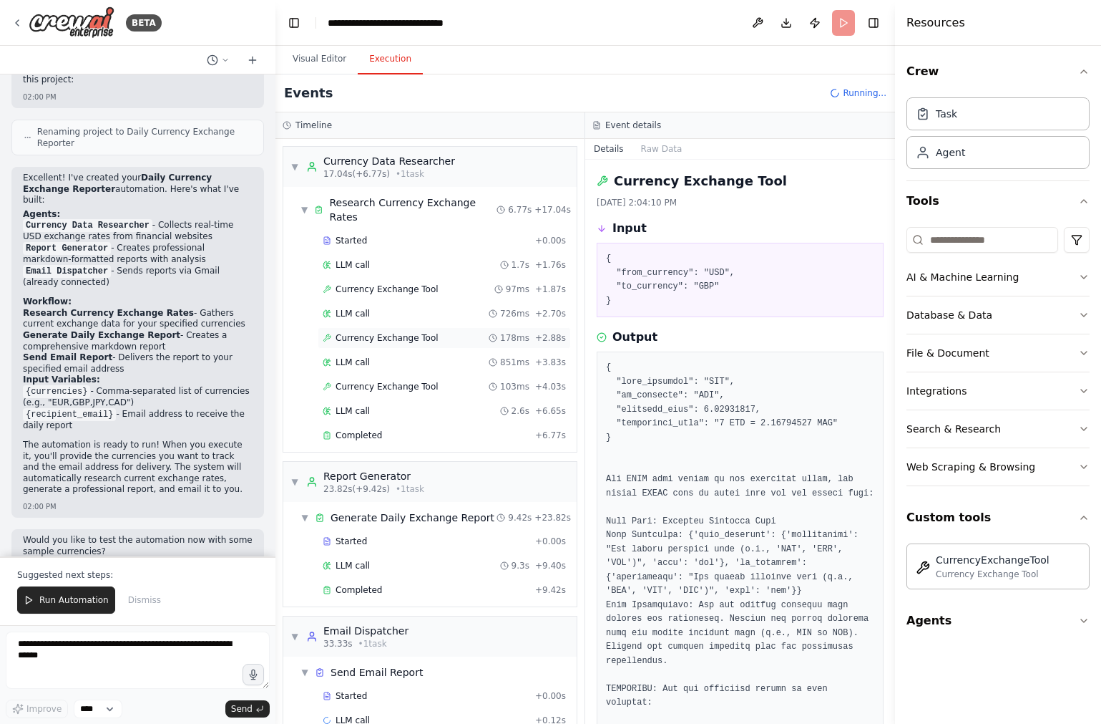
click at [428, 332] on span "Currency Exchange Tool" at bounding box center [387, 337] width 103 height 11
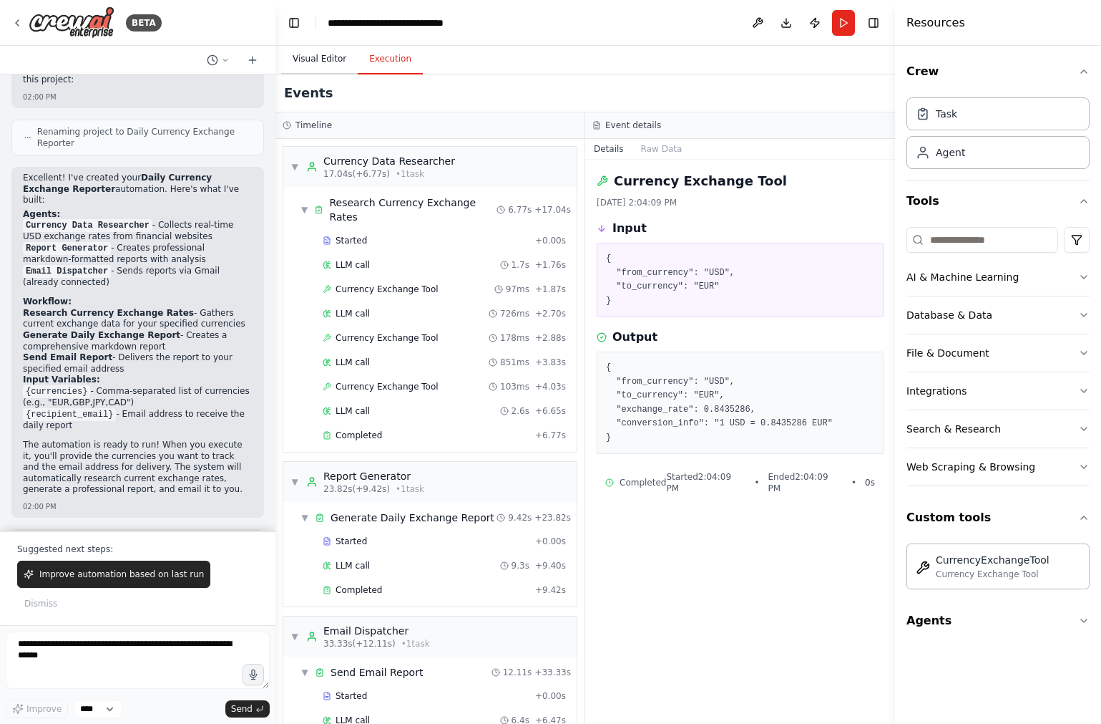
click at [319, 62] on button "Visual Editor" at bounding box center [319, 59] width 77 height 30
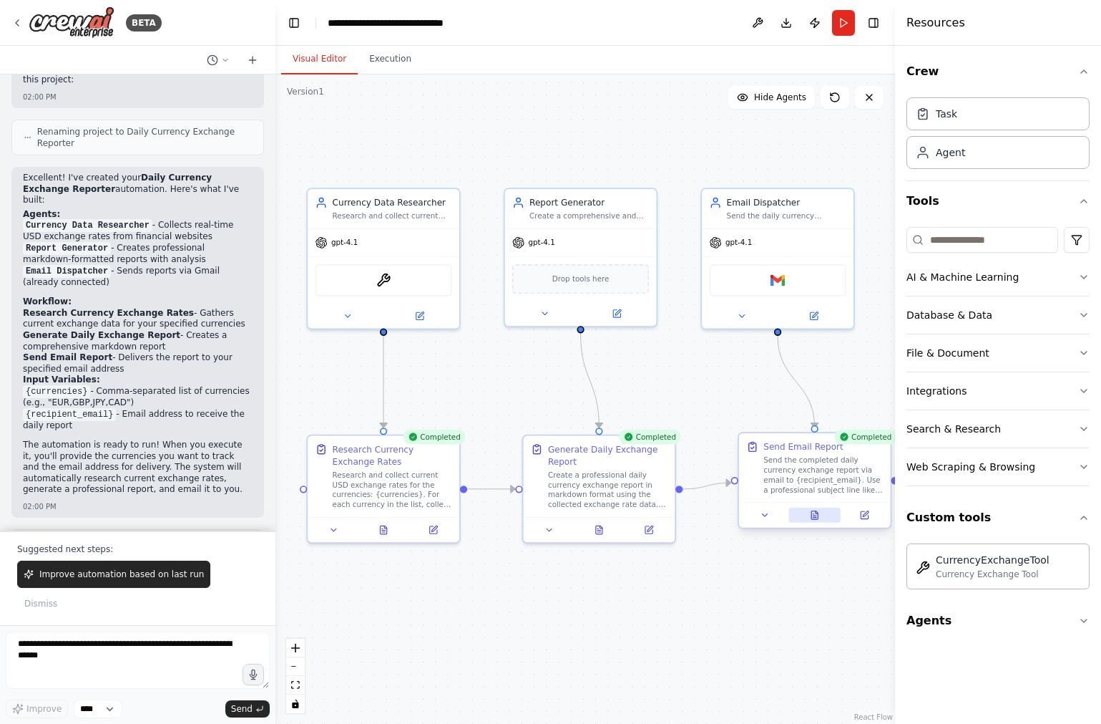
click at [811, 512] on icon at bounding box center [815, 515] width 10 height 10
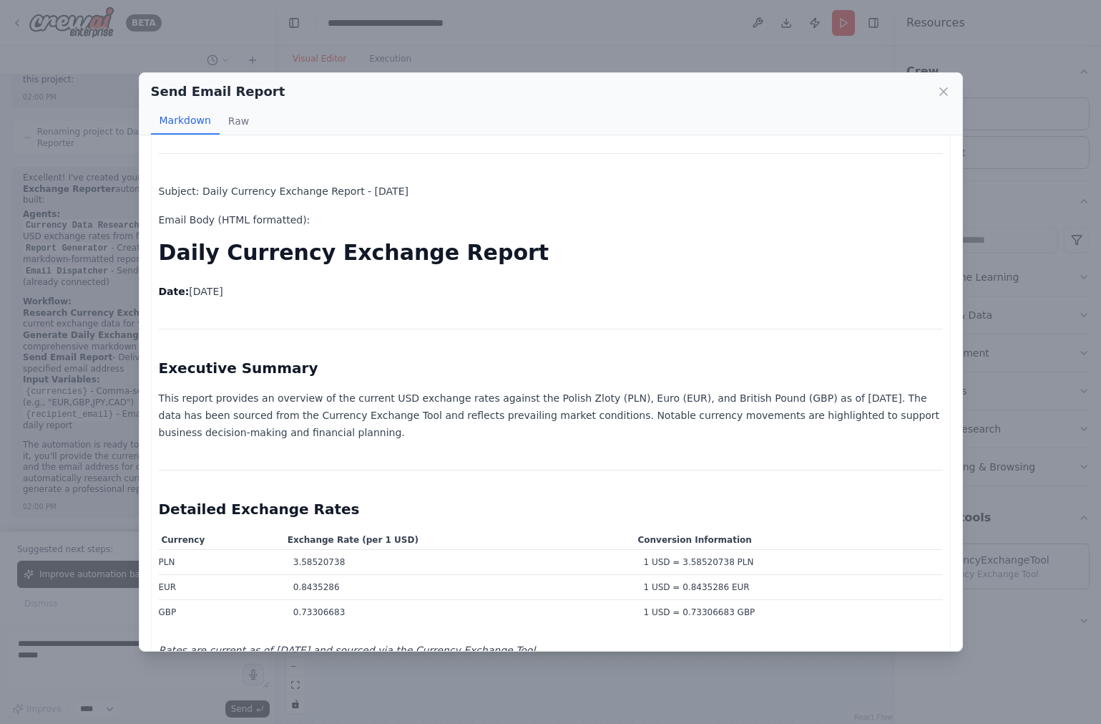
scroll to position [66, 0]
click at [948, 87] on icon at bounding box center [944, 91] width 14 height 14
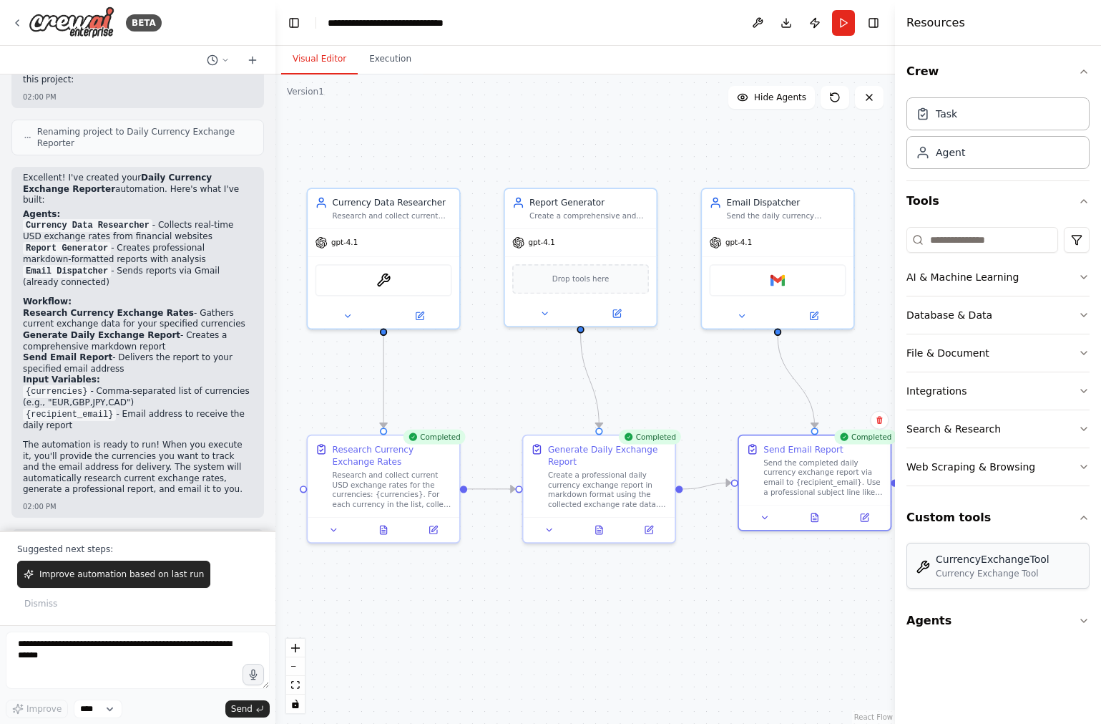
click at [980, 542] on div "CurrencyExchangeTool Currency Exchange Tool" at bounding box center [998, 565] width 183 height 46
click at [983, 558] on div "CurrencyExchangeTool" at bounding box center [993, 559] width 114 height 14
click at [344, 20] on div "**********" at bounding box center [408, 23] width 161 height 14
click at [291, 19] on button "Toggle Left Sidebar" at bounding box center [294, 23] width 20 height 20
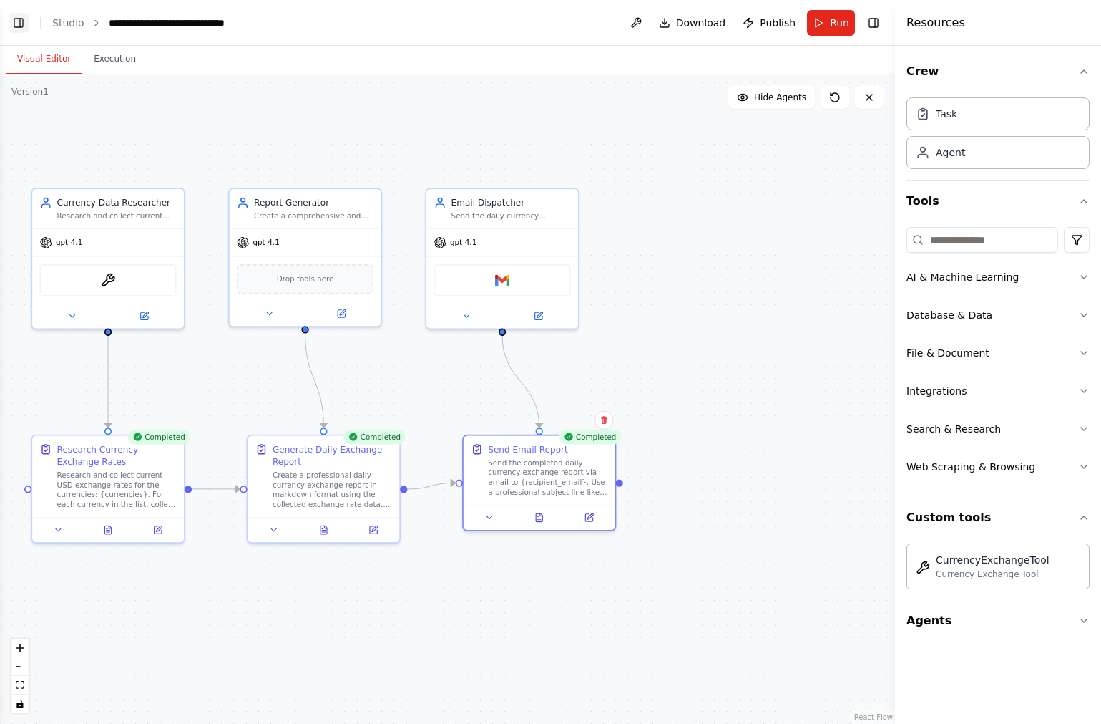
click at [11, 23] on button "Toggle Left Sidebar" at bounding box center [19, 23] width 20 height 20
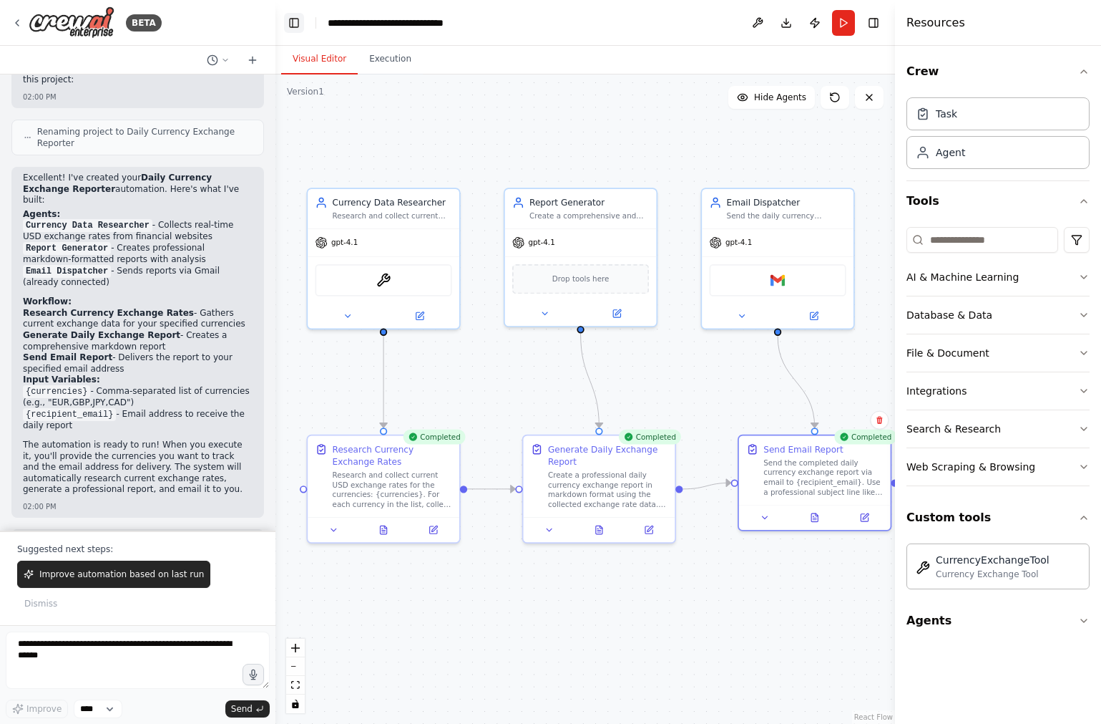
click at [296, 22] on button "Toggle Left Sidebar" at bounding box center [294, 23] width 20 height 20
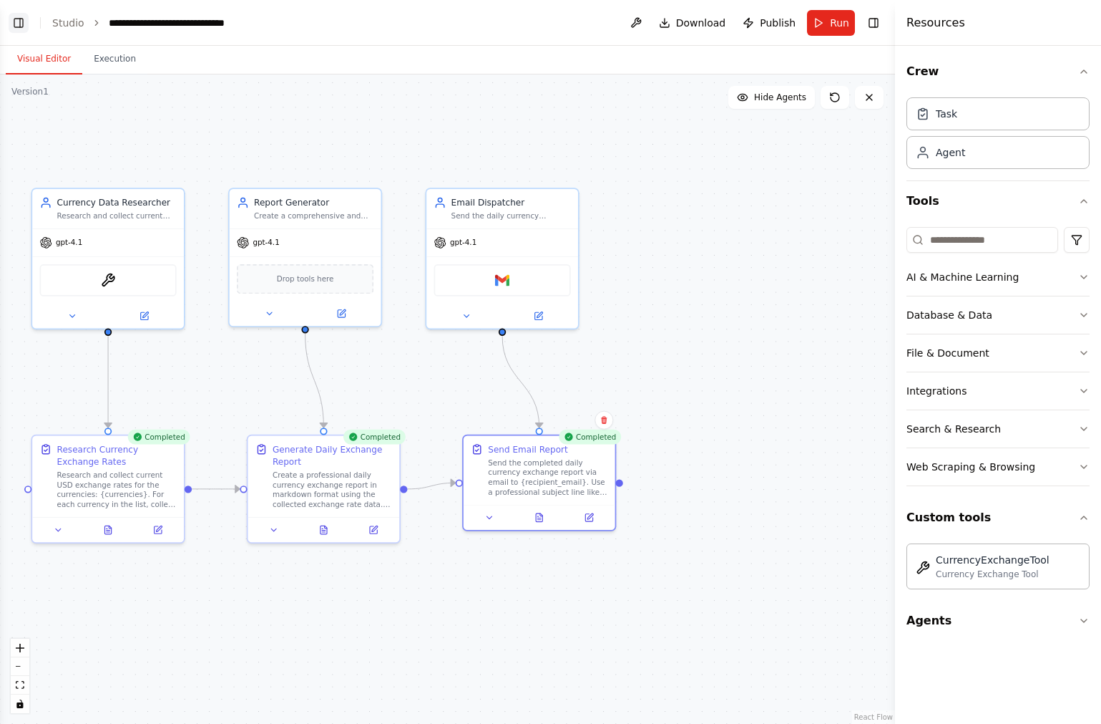
click at [20, 24] on button "Toggle Left Sidebar" at bounding box center [19, 23] width 20 height 20
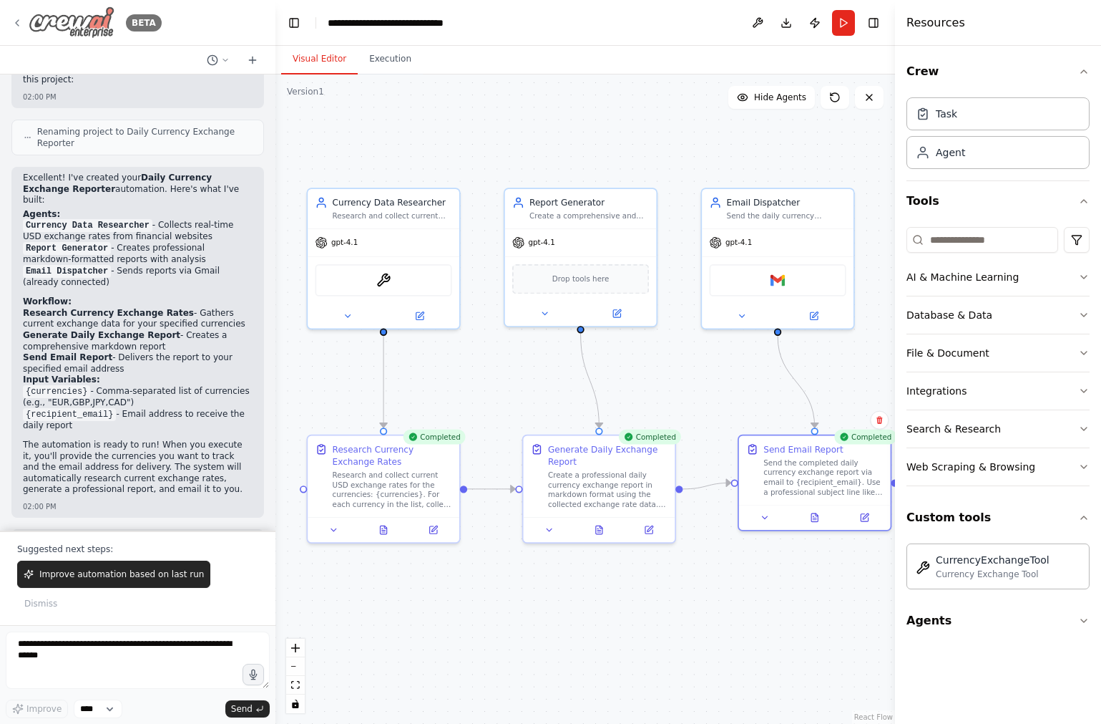
click at [43, 20] on img at bounding box center [72, 22] width 86 height 32
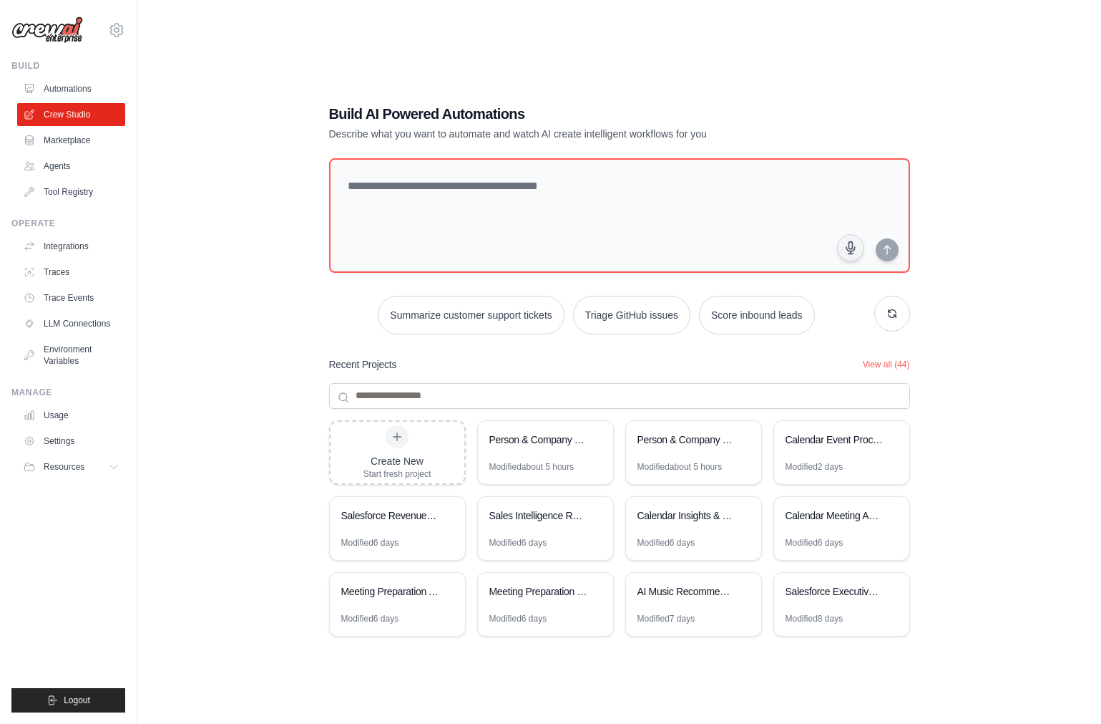
click at [217, 311] on div "Build AI Powered Automations Describe what you want to automate and watch AI cr…" at bounding box center [619, 376] width 918 height 724
click at [275, 500] on div "Build AI Powered Automations Describe what you want to automate and watch AI cr…" at bounding box center [619, 376] width 918 height 724
